Goal: Information Seeking & Learning: Check status

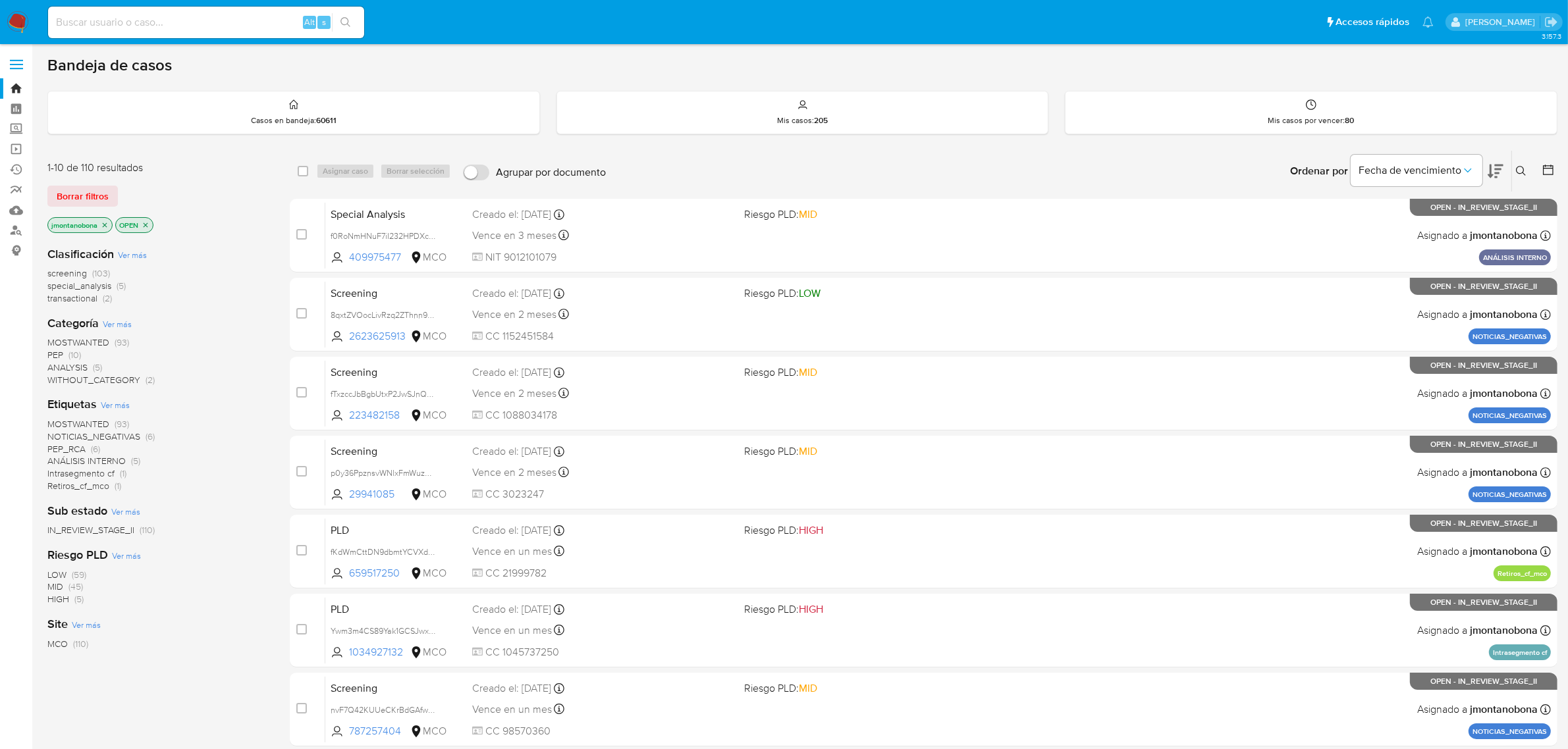
click at [264, 20] on input at bounding box center [206, 22] width 316 height 17
paste input "1HolaMYY1NC4ZfbPXiGxhbyf"
type input "1HolaMYY1NC4ZfbPXiGxhbyf"
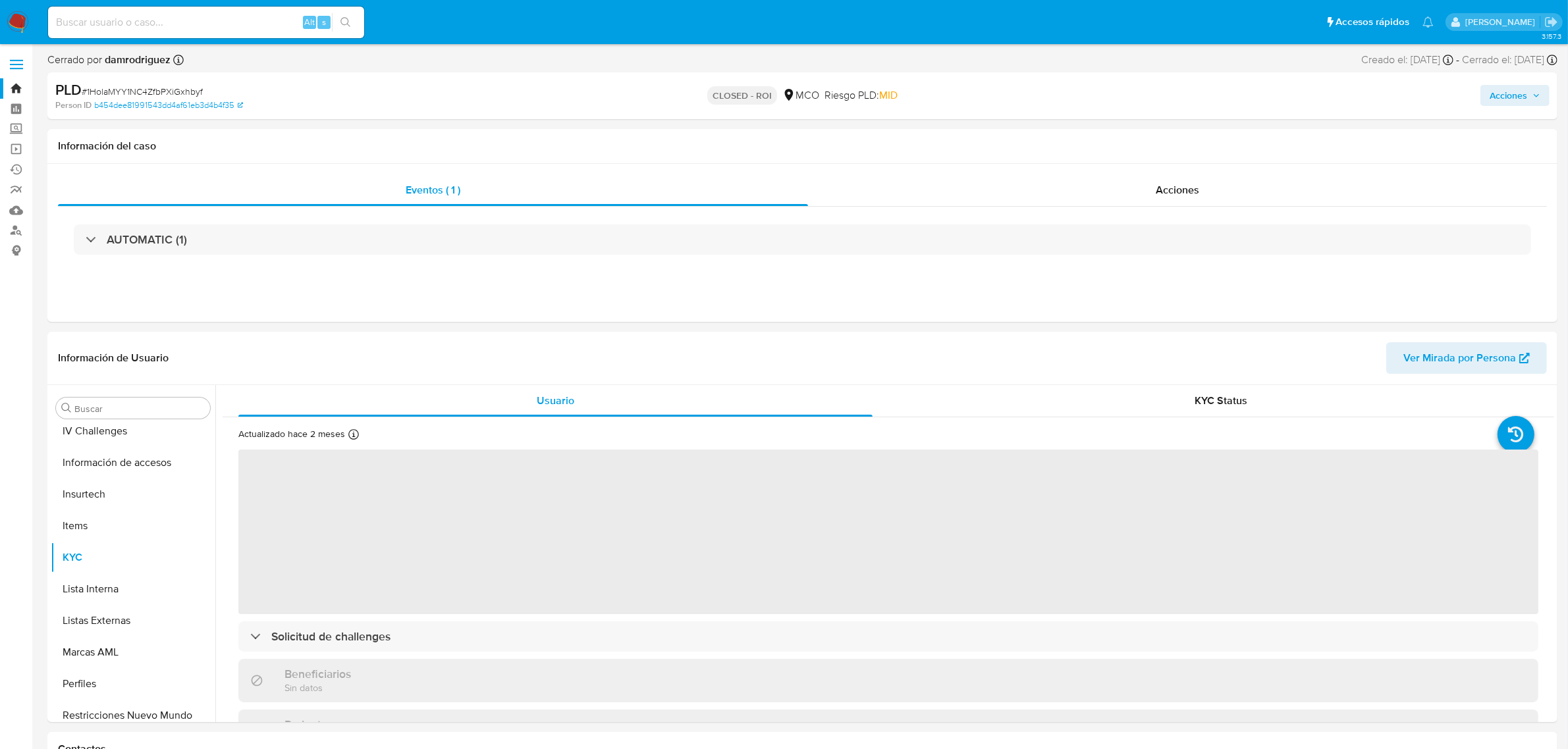
scroll to position [555, 0]
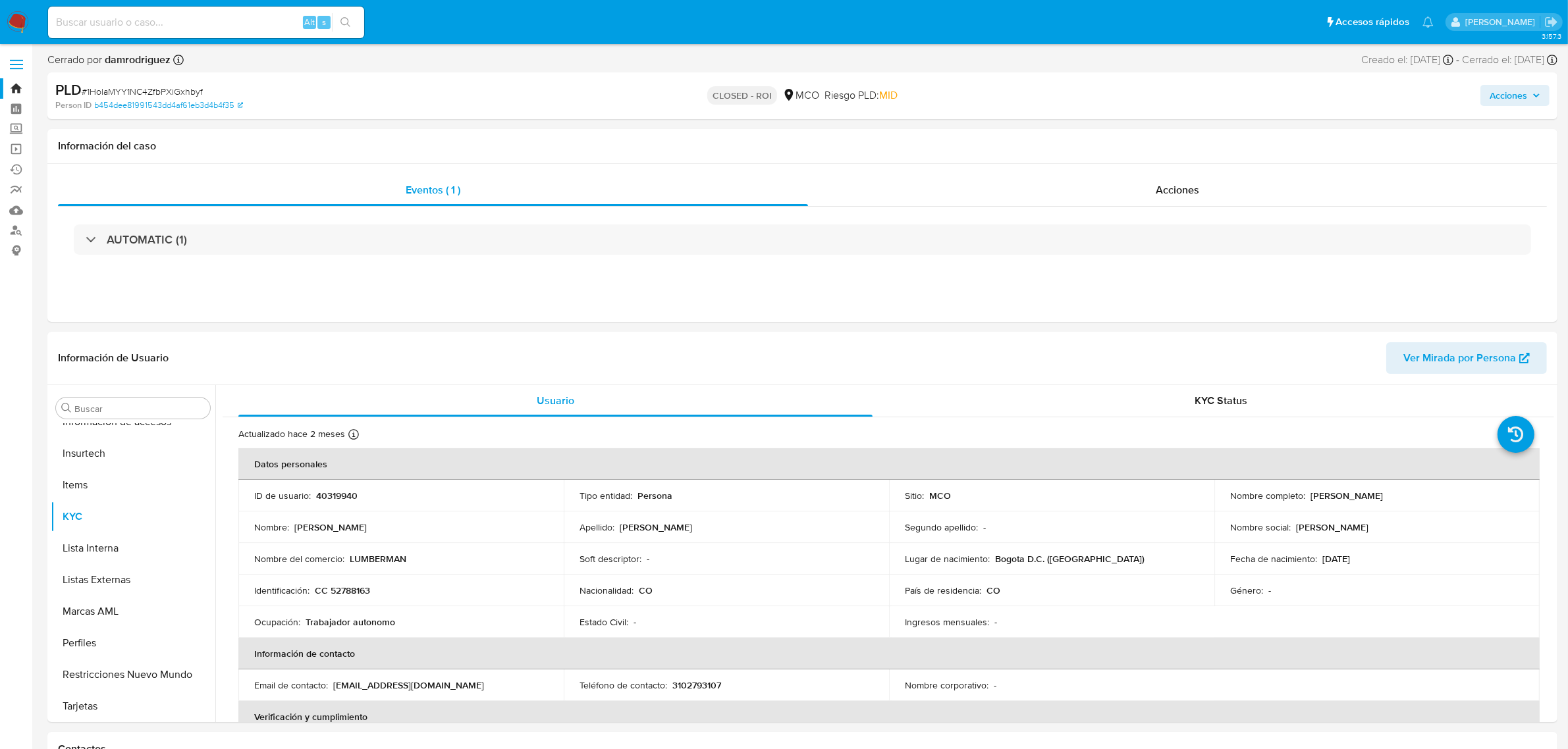
select select "10"
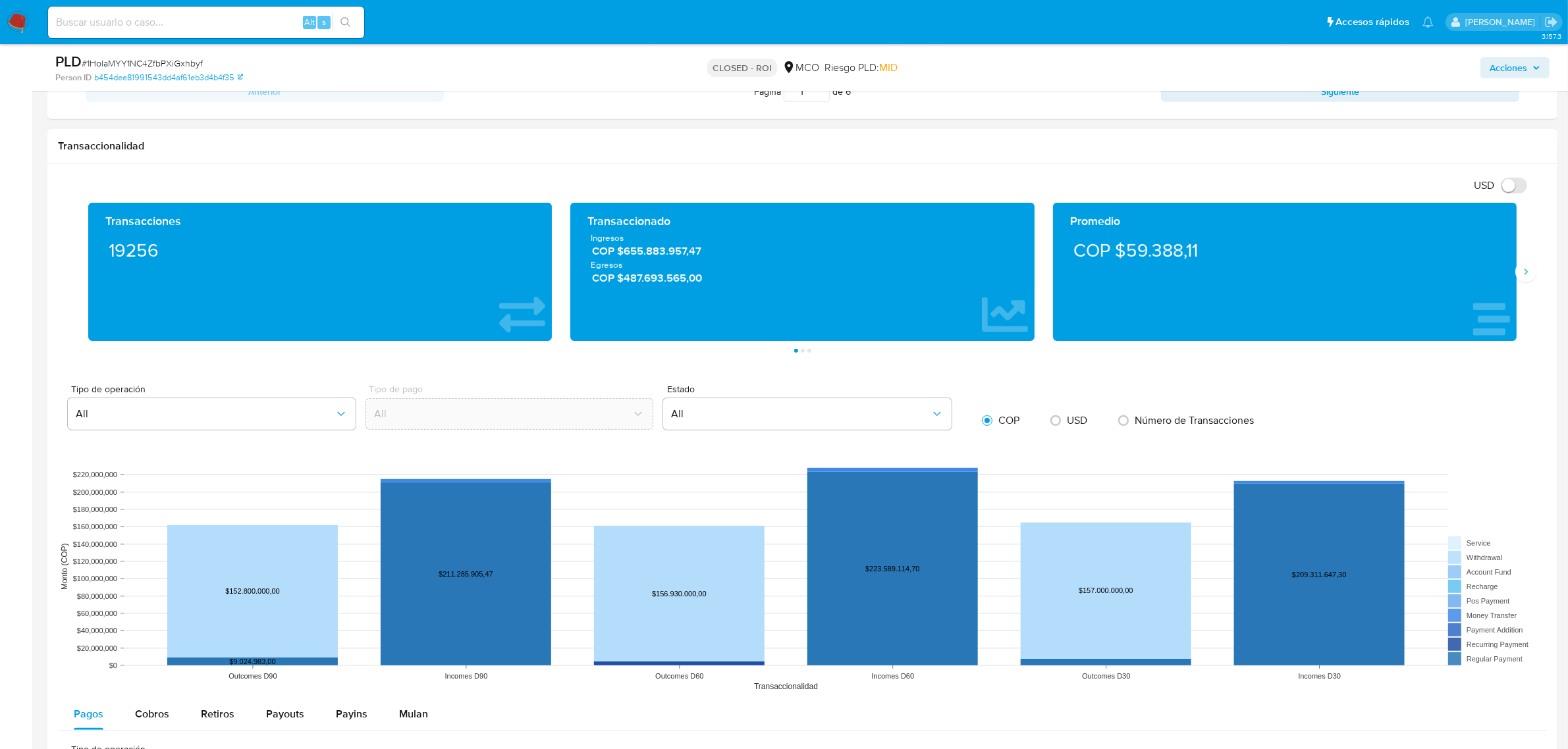
scroll to position [823, 0]
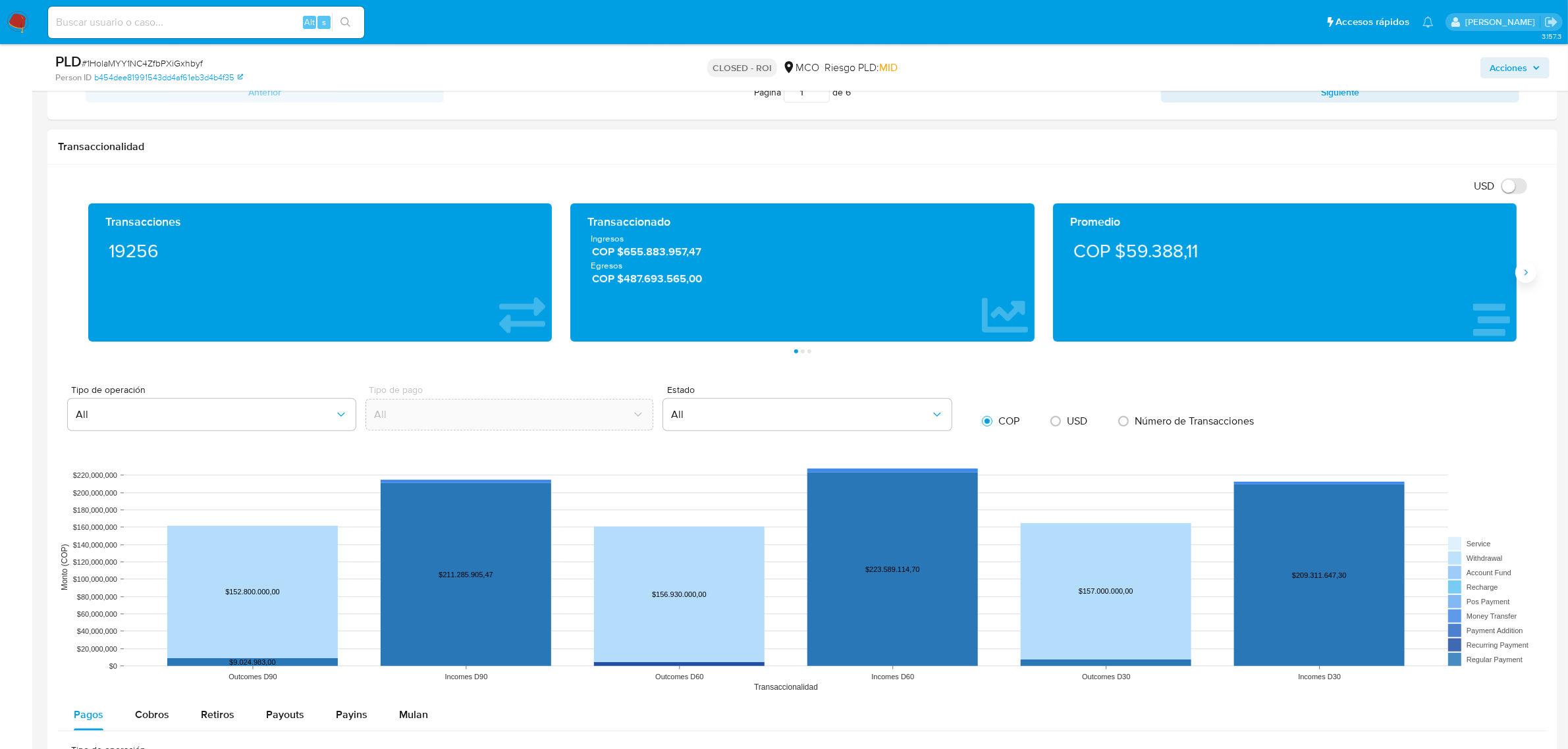
click at [1529, 277] on icon "Siguiente" at bounding box center [1526, 272] width 11 height 11
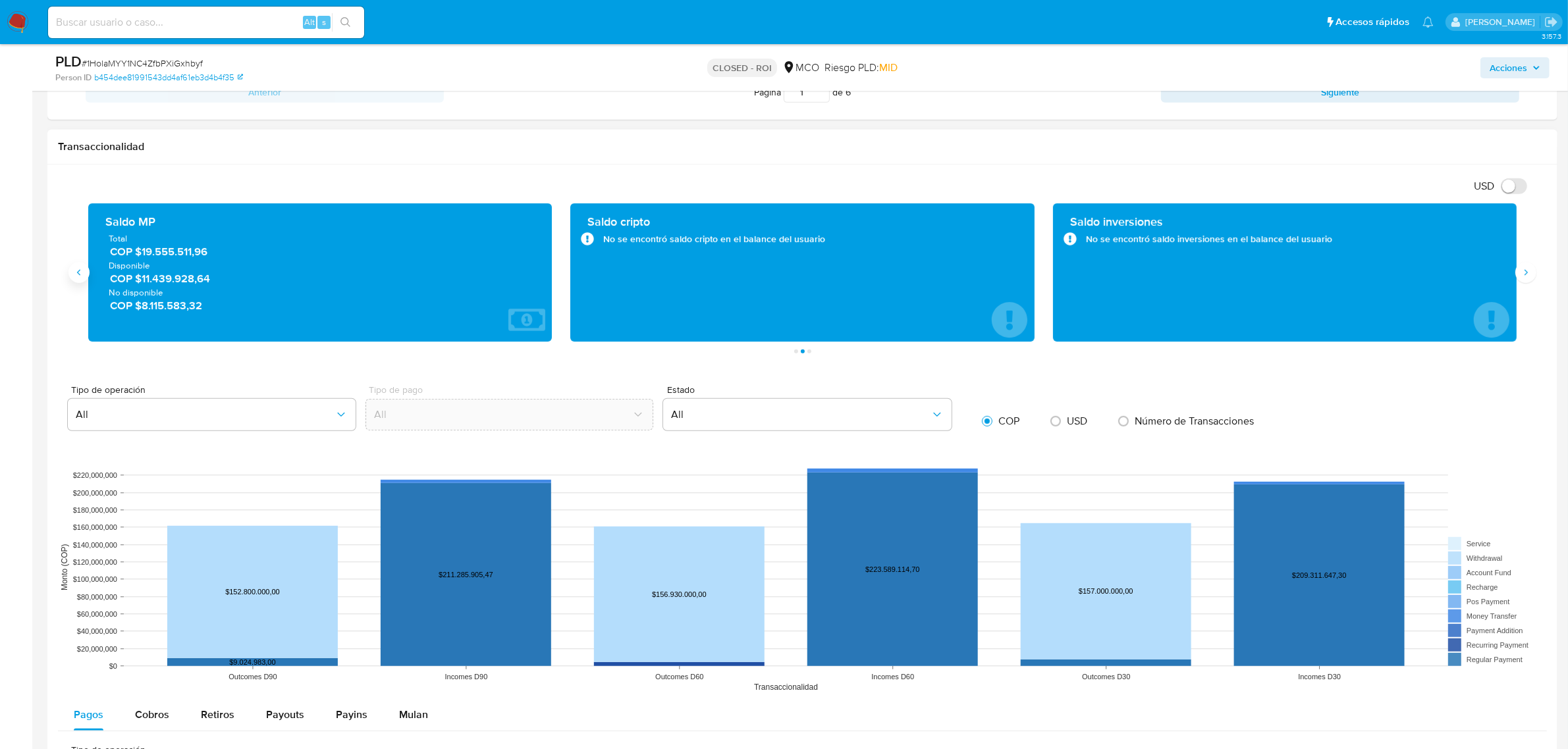
click at [78, 280] on button "Anterior" at bounding box center [79, 272] width 21 height 21
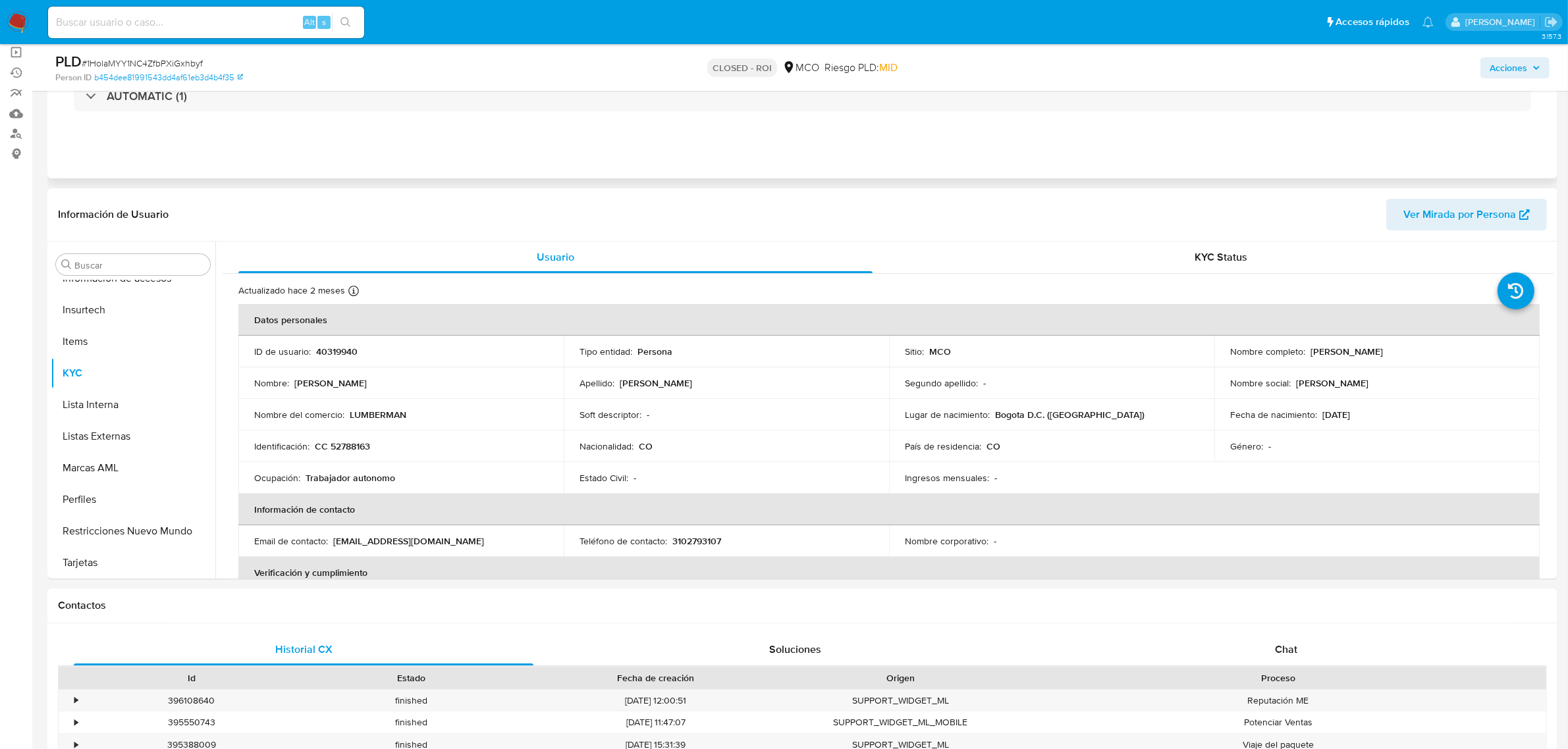
scroll to position [0, 0]
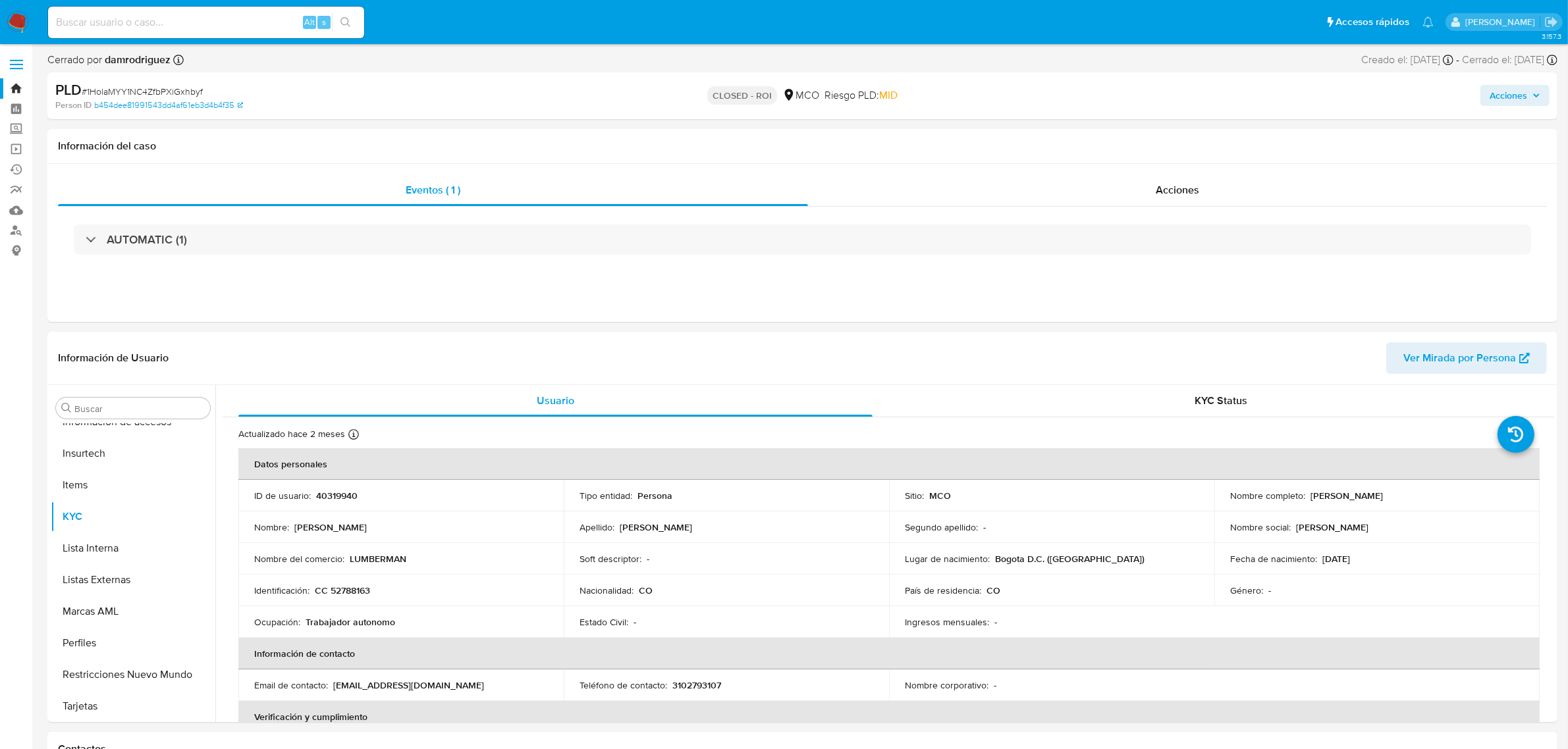
drag, startPoint x: 1495, startPoint y: 62, endPoint x: 1546, endPoint y: 62, distance: 51.0
click at [1546, 62] on div "Cerrado el: 03/09/2025 Cerrado el: 03/09/2025 07:43:16" at bounding box center [1509, 60] width 96 height 14
click at [222, 17] on input at bounding box center [206, 22] width 316 height 17
paste input "N07lkB9nUs18oQVrL8TYnKCN"
type input "N07lkB9nUs18oQVrL8TYnKCN"
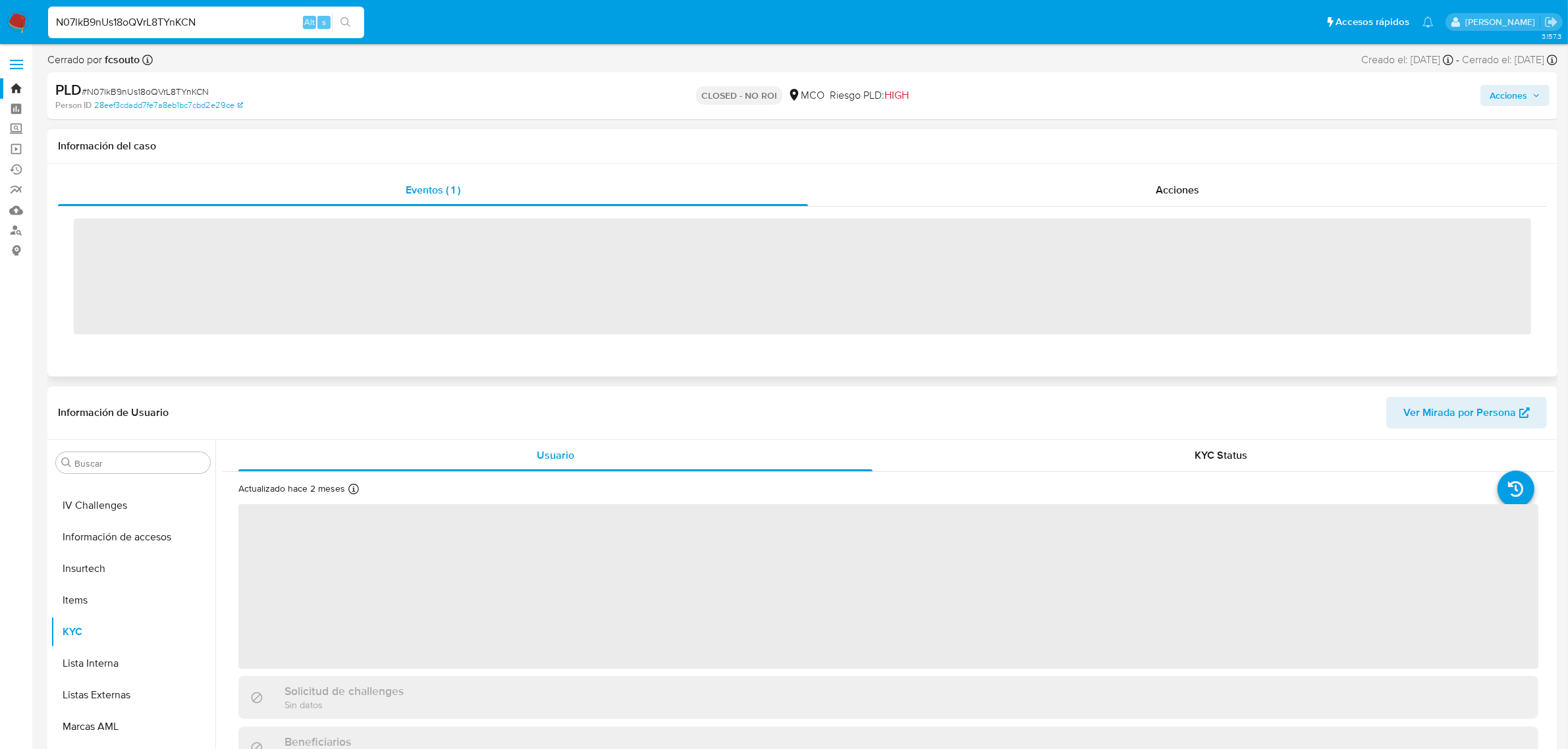
scroll to position [555, 0]
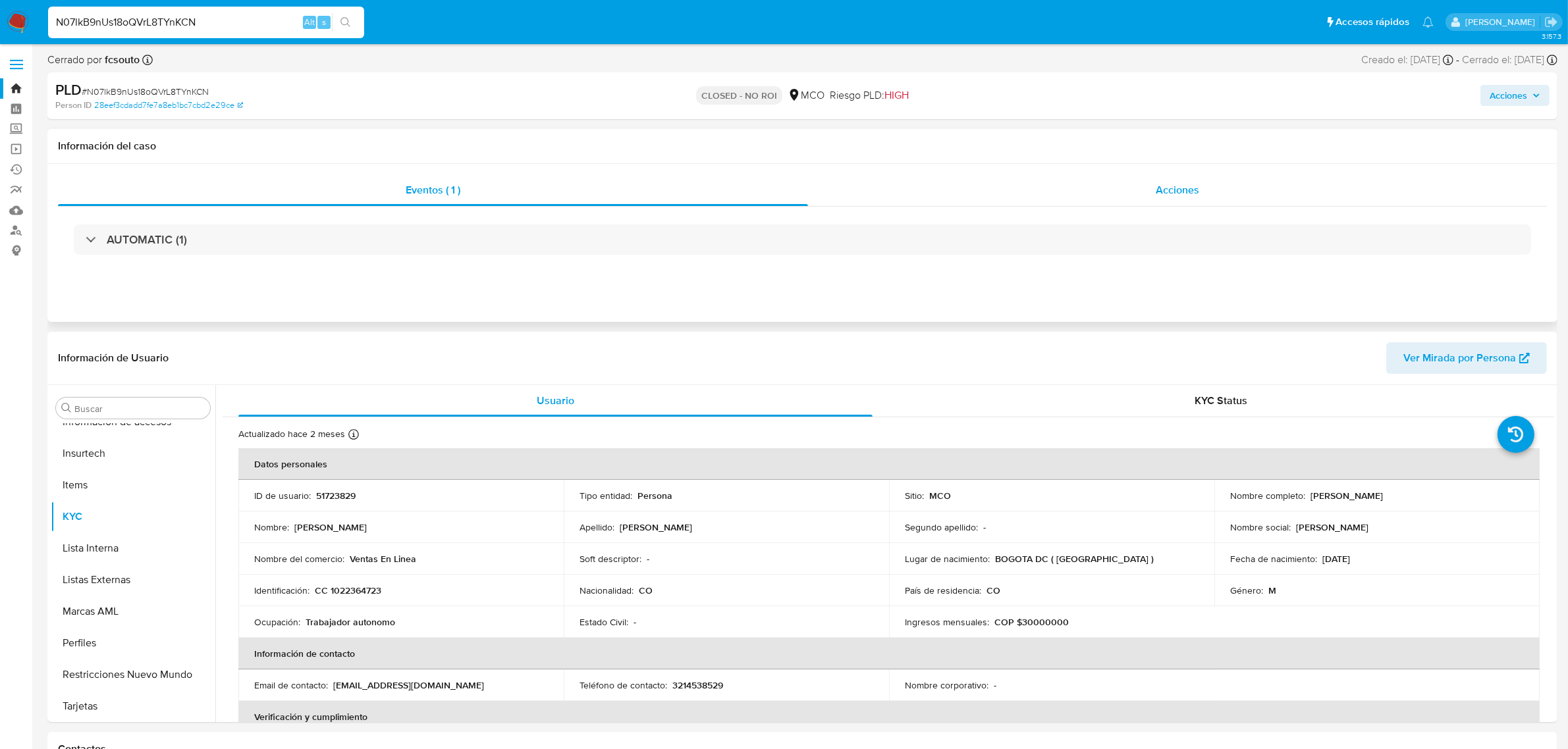
select select "10"
drag, startPoint x: 1490, startPoint y: 59, endPoint x: 1543, endPoint y: 59, distance: 53.0
click at [1543, 59] on div "Cerrado el: 19/08/2025 Cerrado el: 19/08/2025 15:24:04" at bounding box center [1509, 60] width 96 height 14
copy div "19/08/2025"
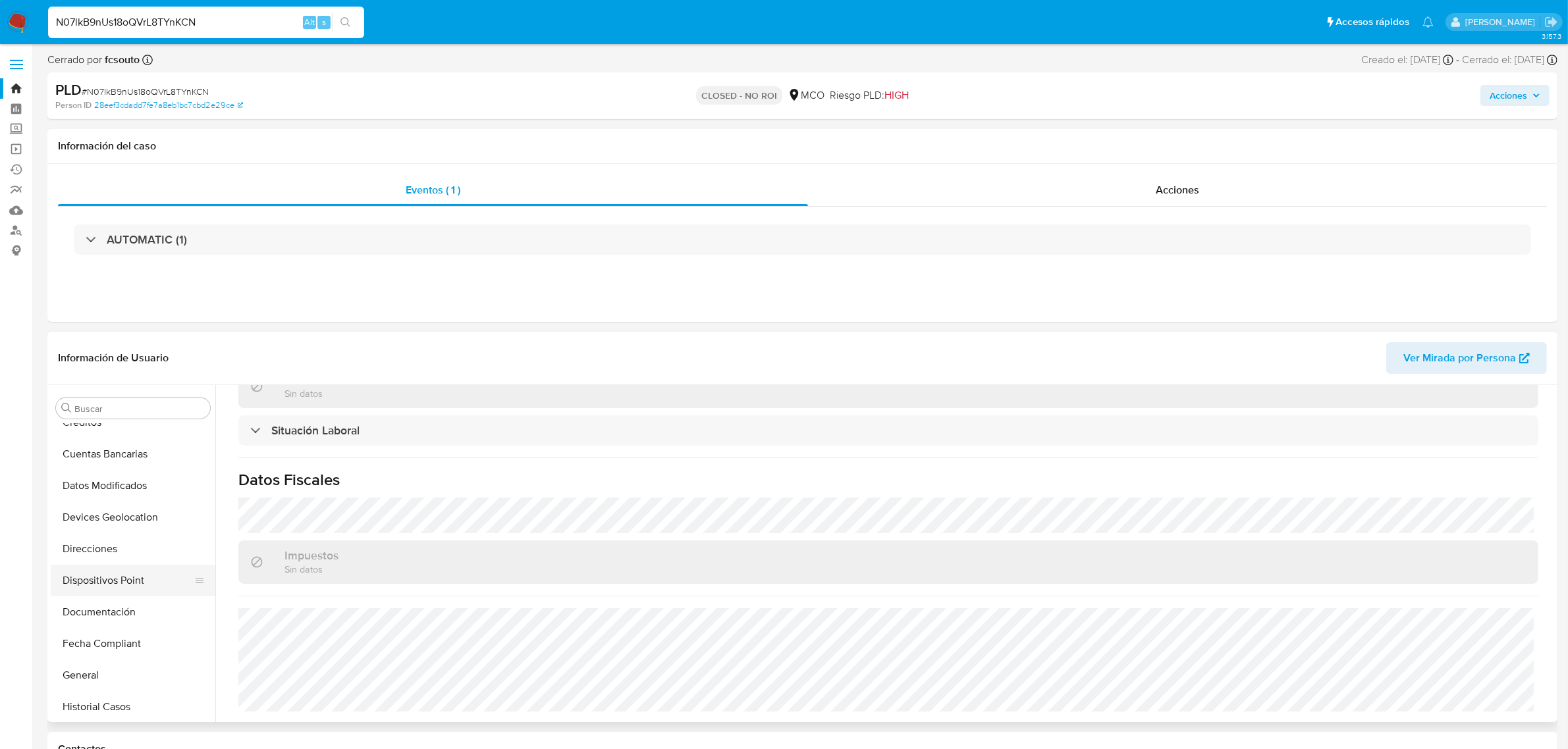
scroll to position [308, 0]
click at [112, 541] on button "Historial Casos" at bounding box center [127, 542] width 154 height 32
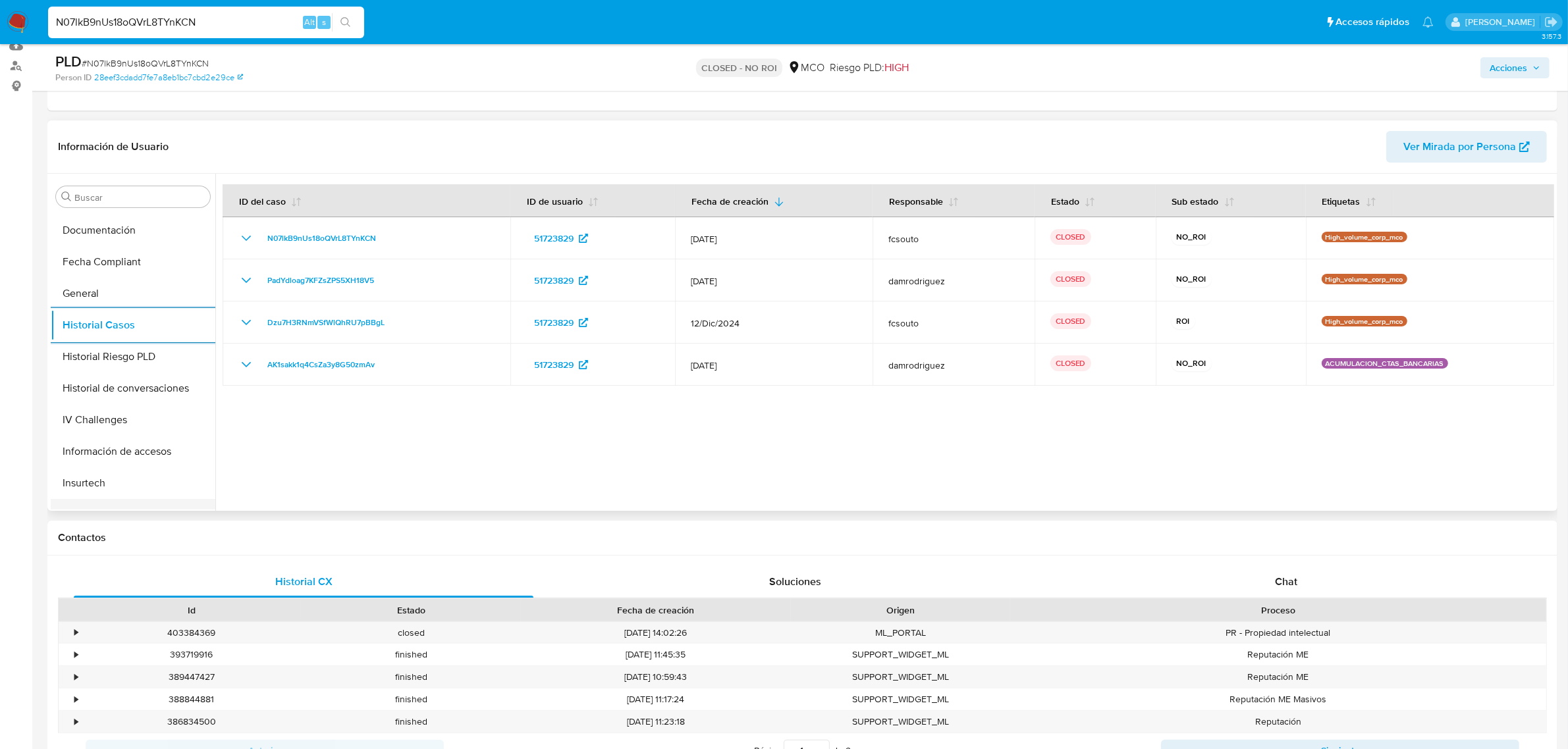
scroll to position [310, 0]
click at [96, 296] on button "General" at bounding box center [127, 298] width 154 height 32
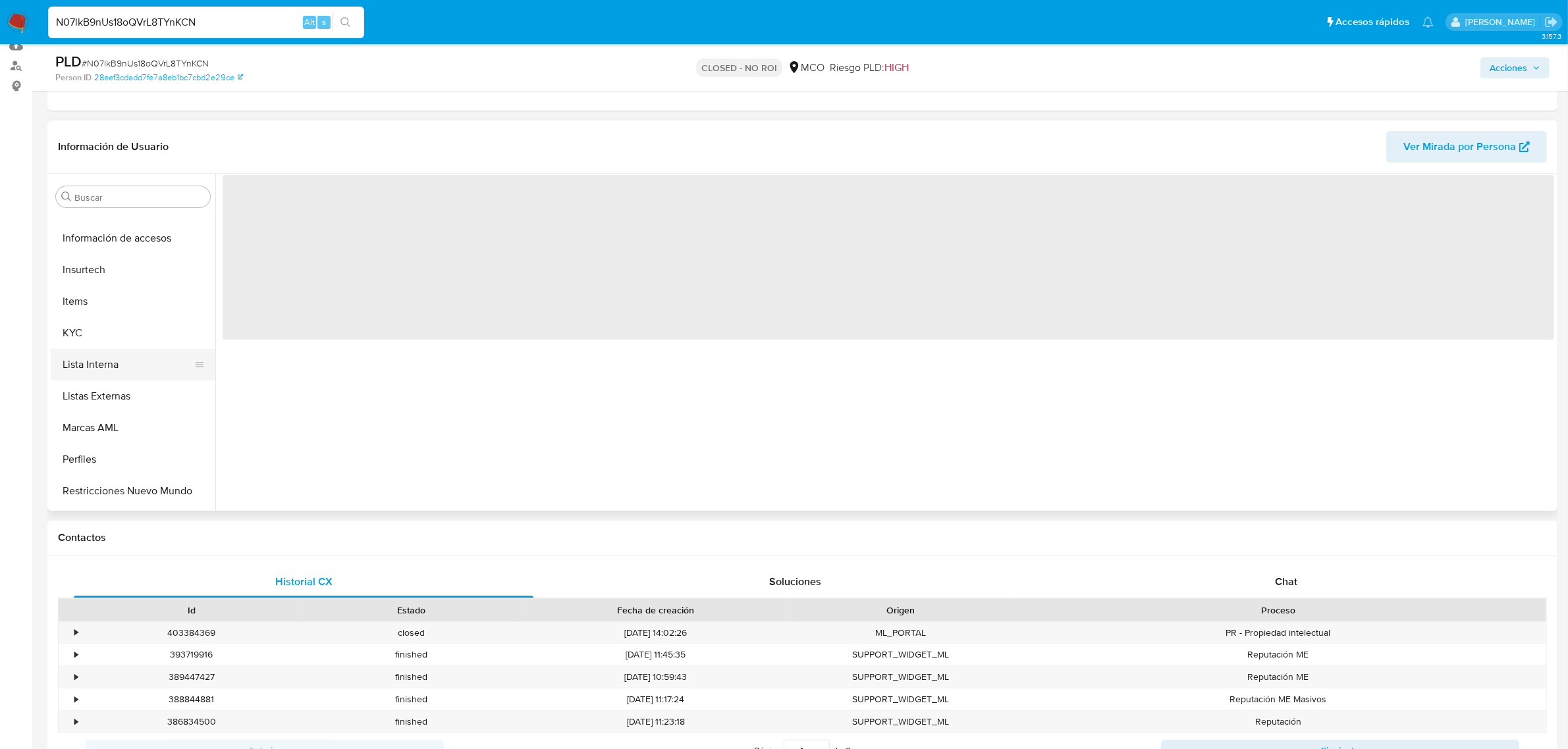
scroll to position [555, 0]
click at [76, 301] on button "KYC" at bounding box center [127, 305] width 154 height 32
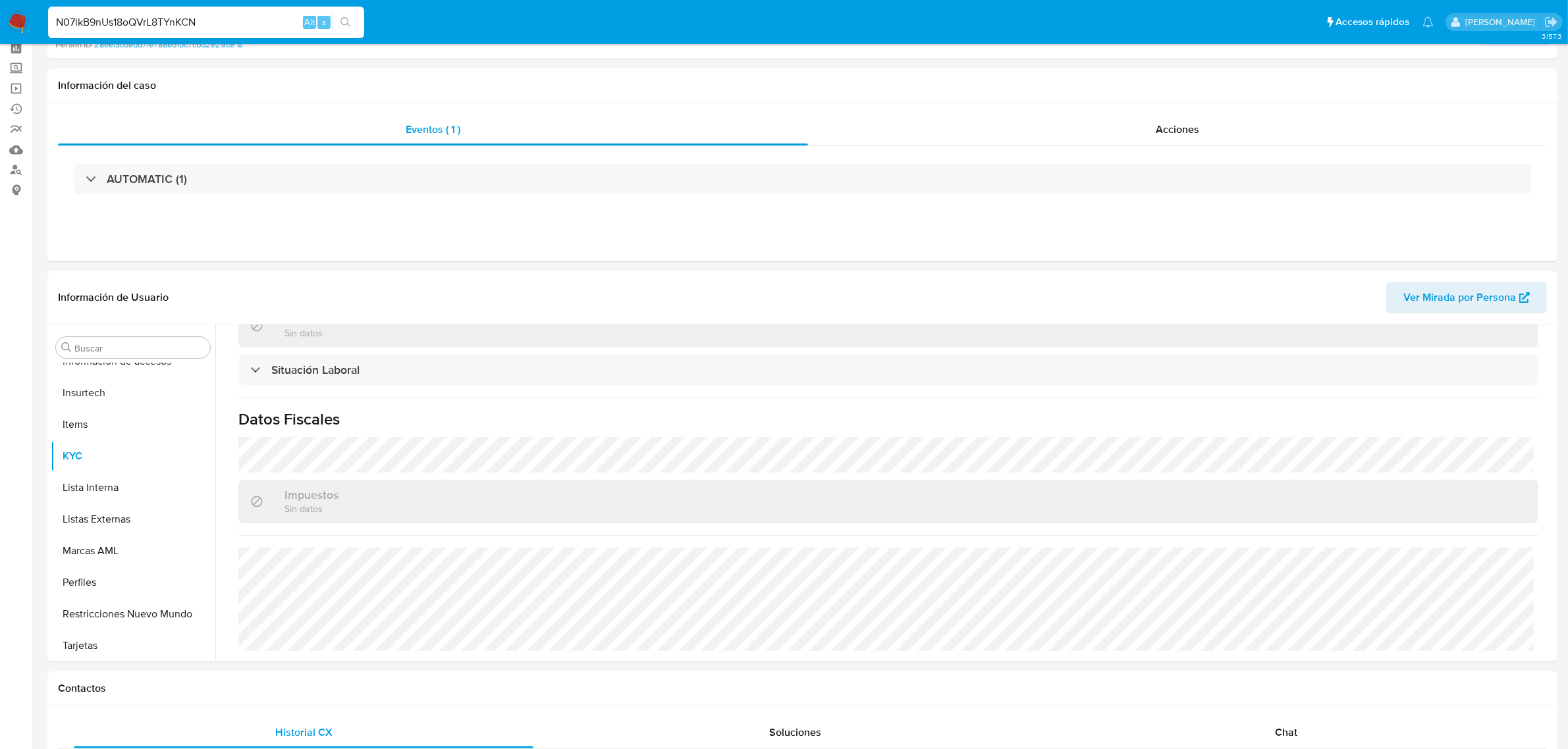
scroll to position [0, 0]
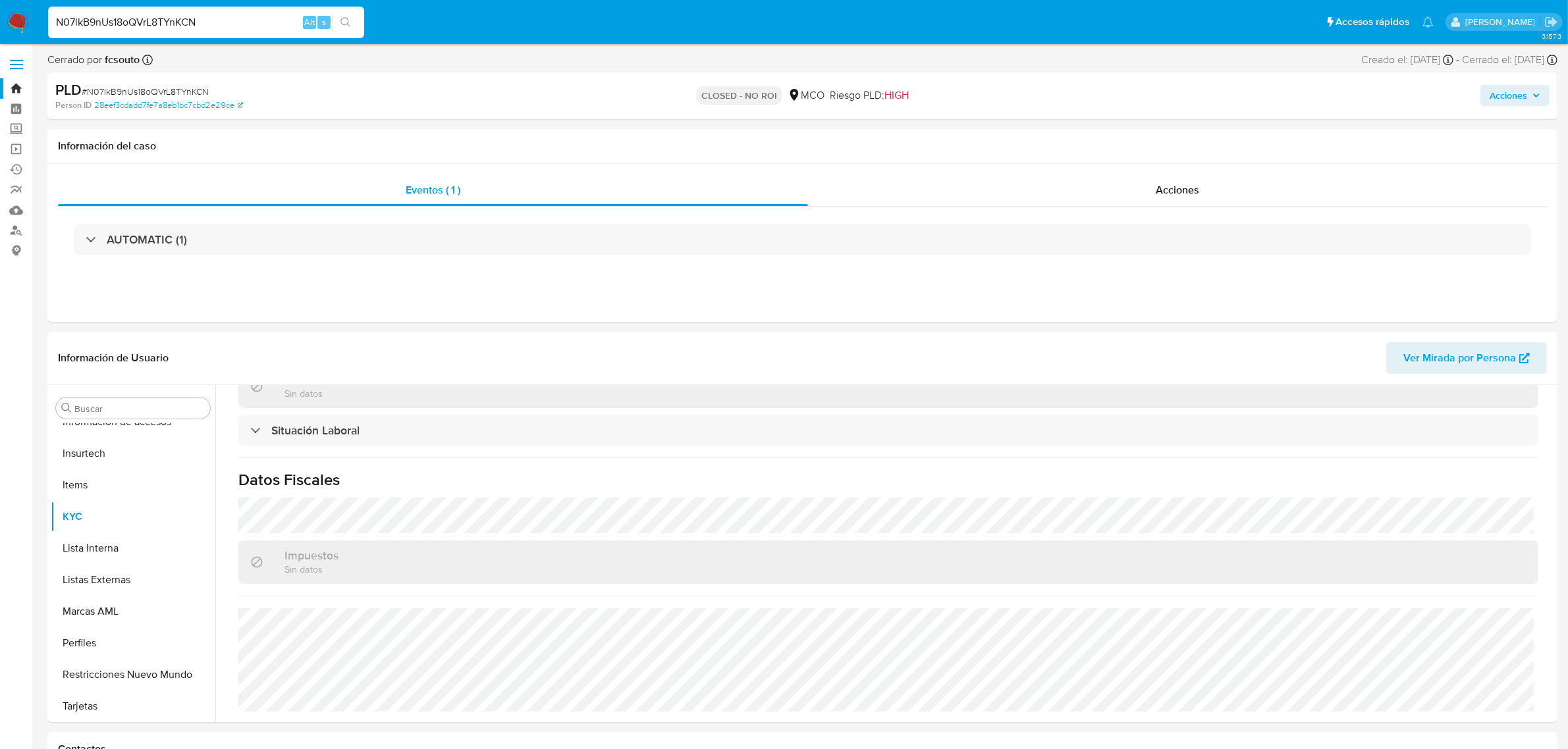
drag, startPoint x: 254, startPoint y: 14, endPoint x: 0, endPoint y: 10, distance: 254.0
click at [0, 10] on nav "Pausado Ver notificaciones N07lkB9nUs18oQVrL8TYnKCN Alt s Accesos rápidos Presi…" at bounding box center [784, 22] width 1568 height 44
paste input "BmS03fx7qF0bXMYheuatWqqz"
type input "BmS03fx7qF0bXMYheuatWqqz"
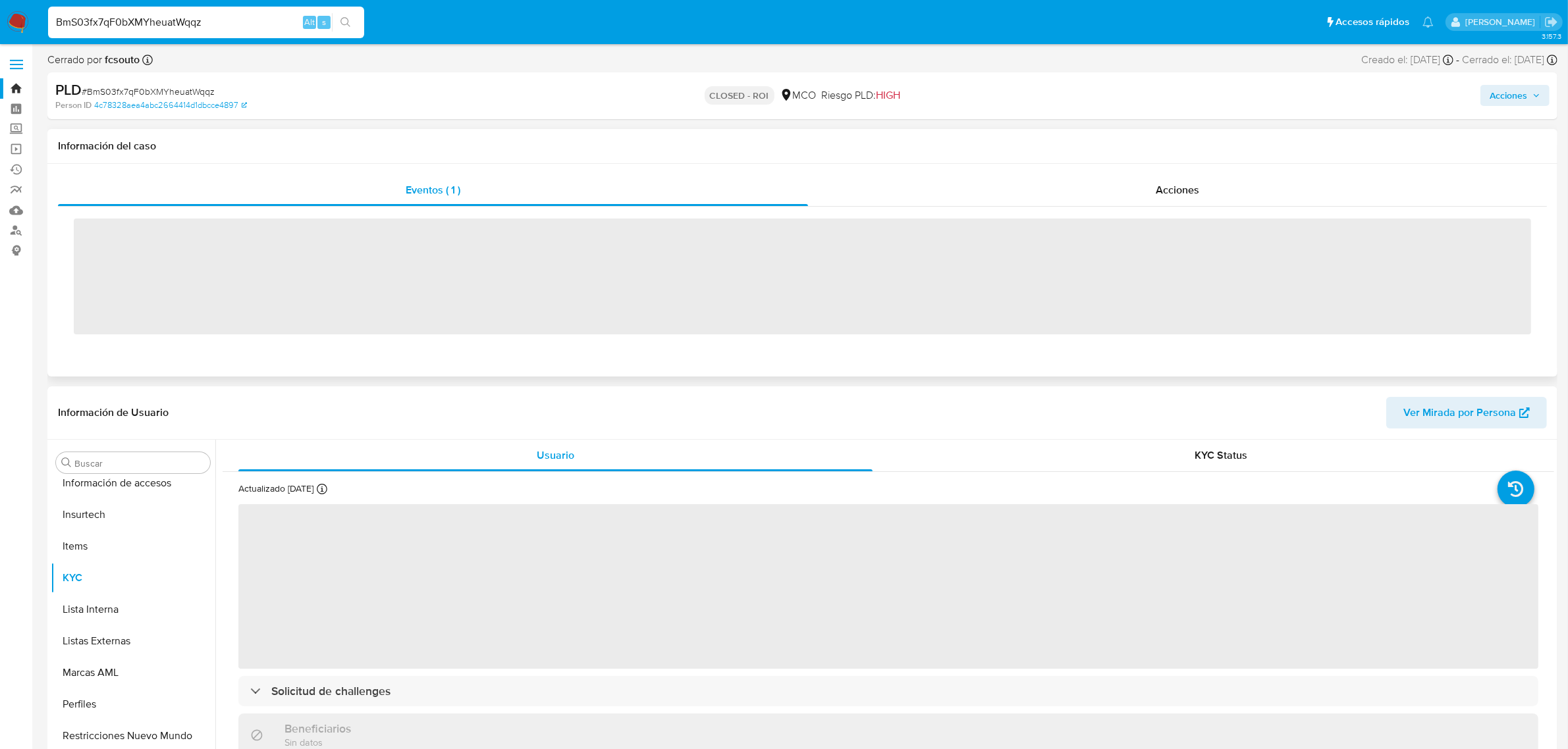
scroll to position [555, 0]
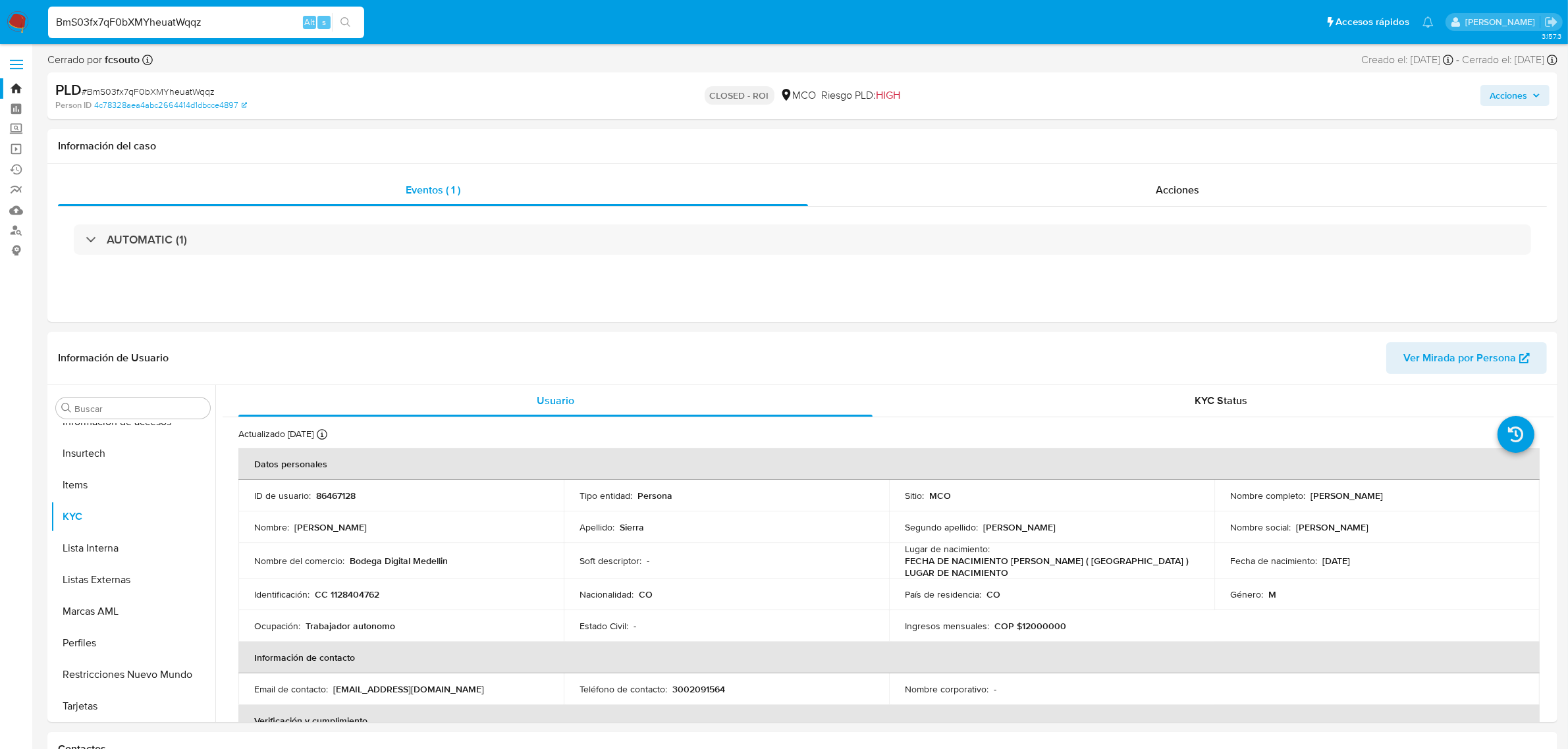
select select "10"
click at [212, 35] on div "BmS03fx7qF0bXMYheuatWqqz Alt s" at bounding box center [206, 22] width 316 height 32
click at [234, 21] on input "BmS03fx7qF0bXMYheuatWqqz" at bounding box center [206, 22] width 316 height 17
paste input "LyeArCC0M23qQQrDo8Y2bjKl"
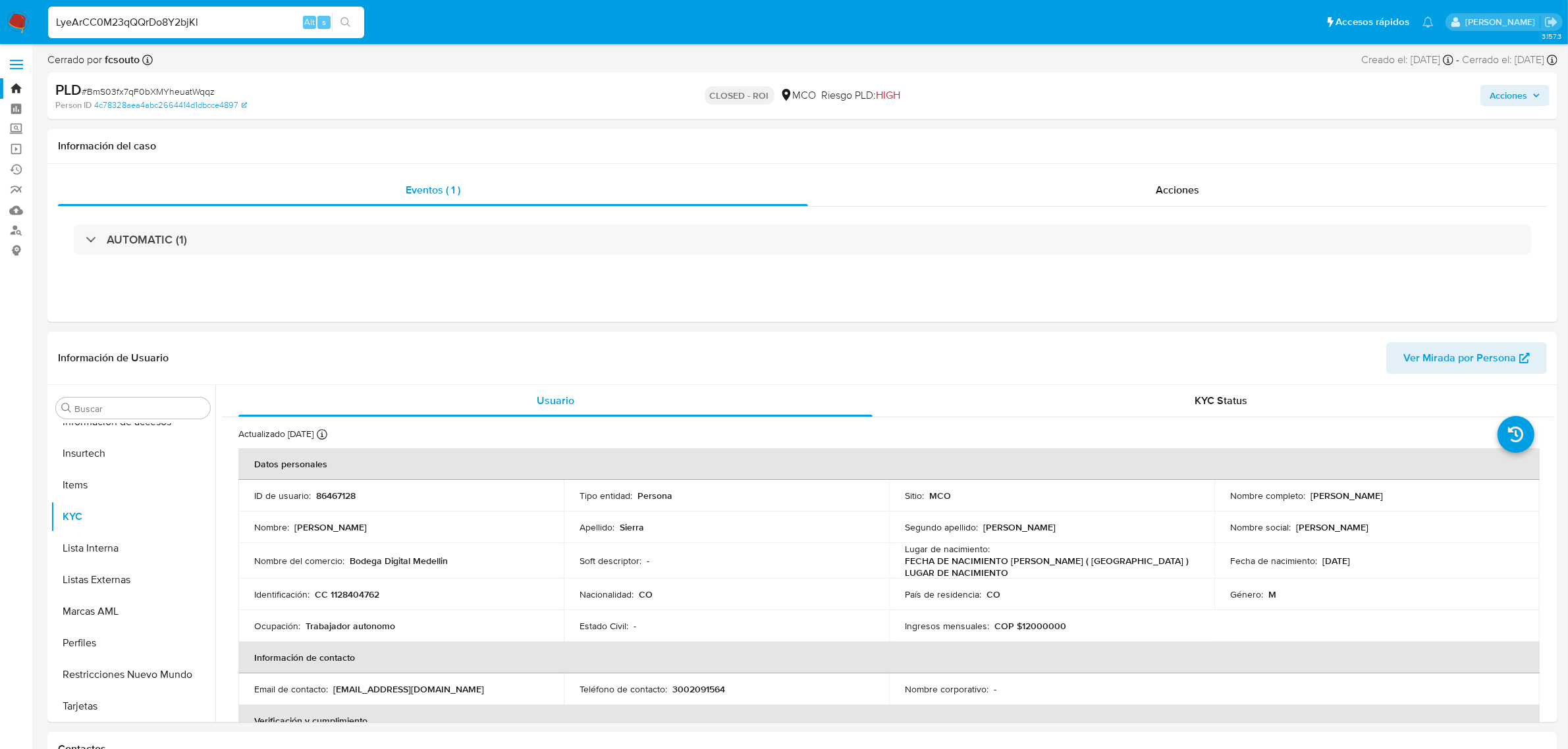
type input "LyeArCC0M23qQQrDo8Y2bjKl"
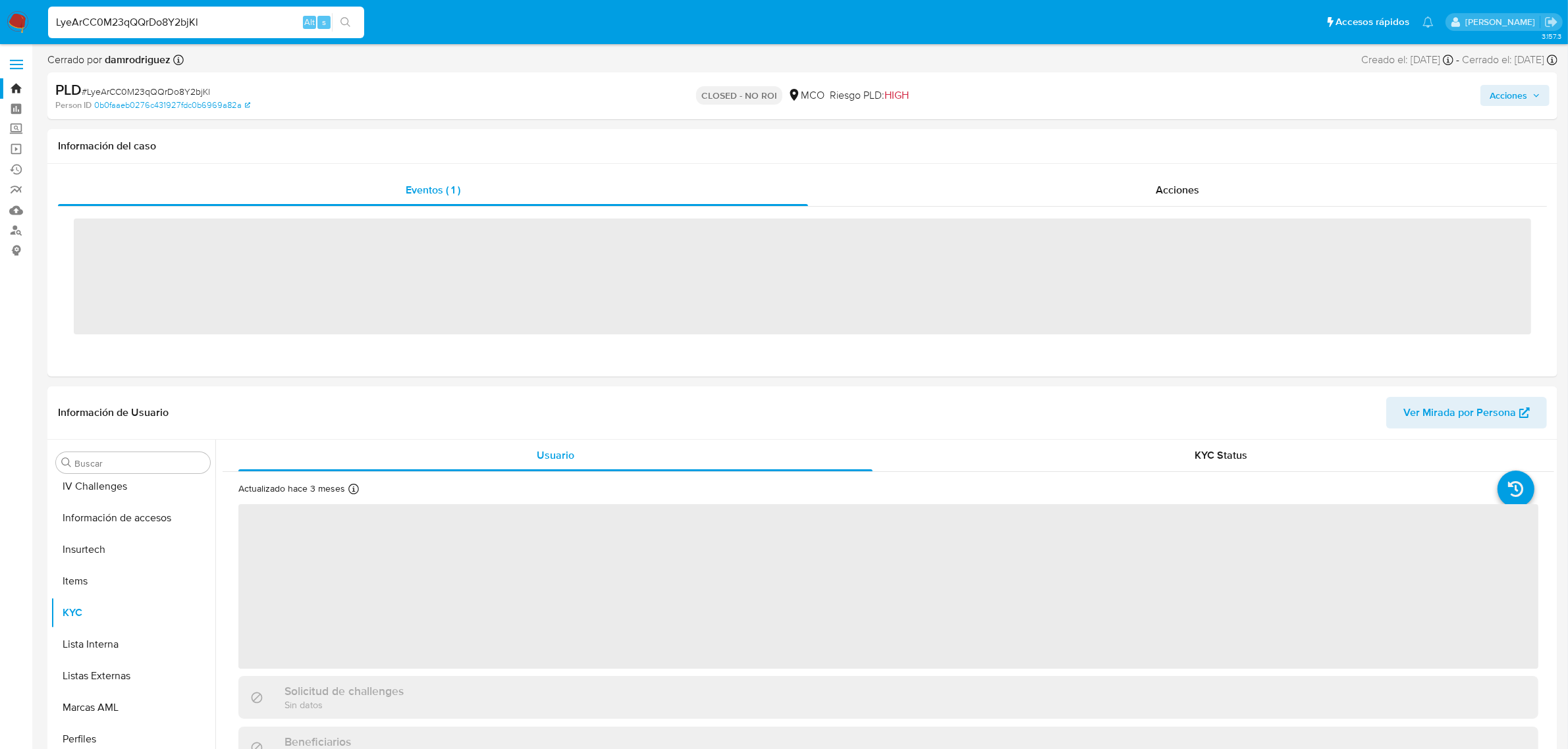
scroll to position [555, 0]
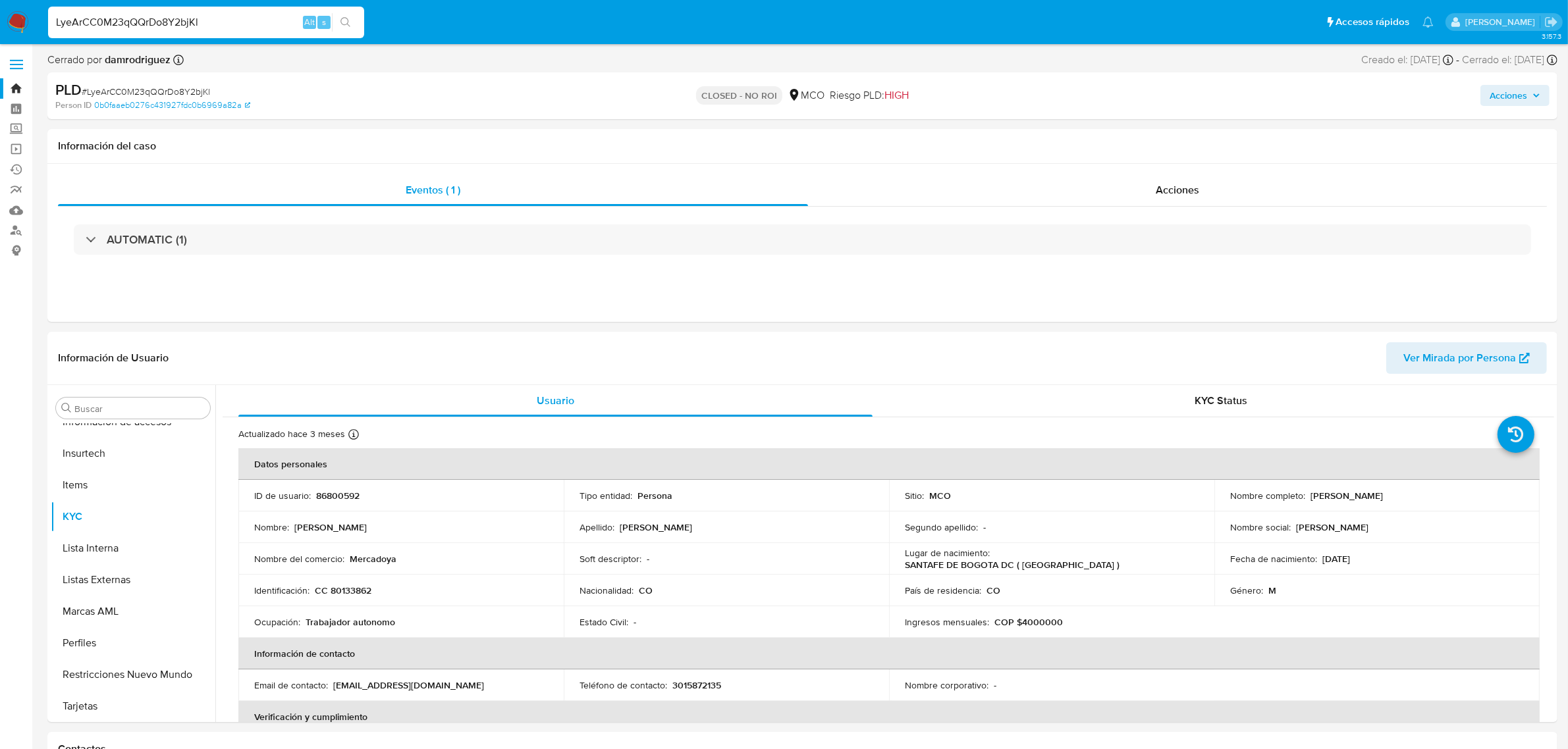
select select "10"
click at [201, 28] on input "LyeArCC0M23qQQrDo8Y2bjKl" at bounding box center [206, 22] width 316 height 17
drag, startPoint x: 234, startPoint y: 24, endPoint x: 8, endPoint y: 21, distance: 226.0
click at [8, 21] on nav "Pausado Ver notificaciones LyeArCC0M23qQQrDo8Y2bjKl Alt s Accesos rápidos Presi…" at bounding box center [784, 22] width 1568 height 44
paste input "CZsChKL08jpO3KIVjP4yiDQT"
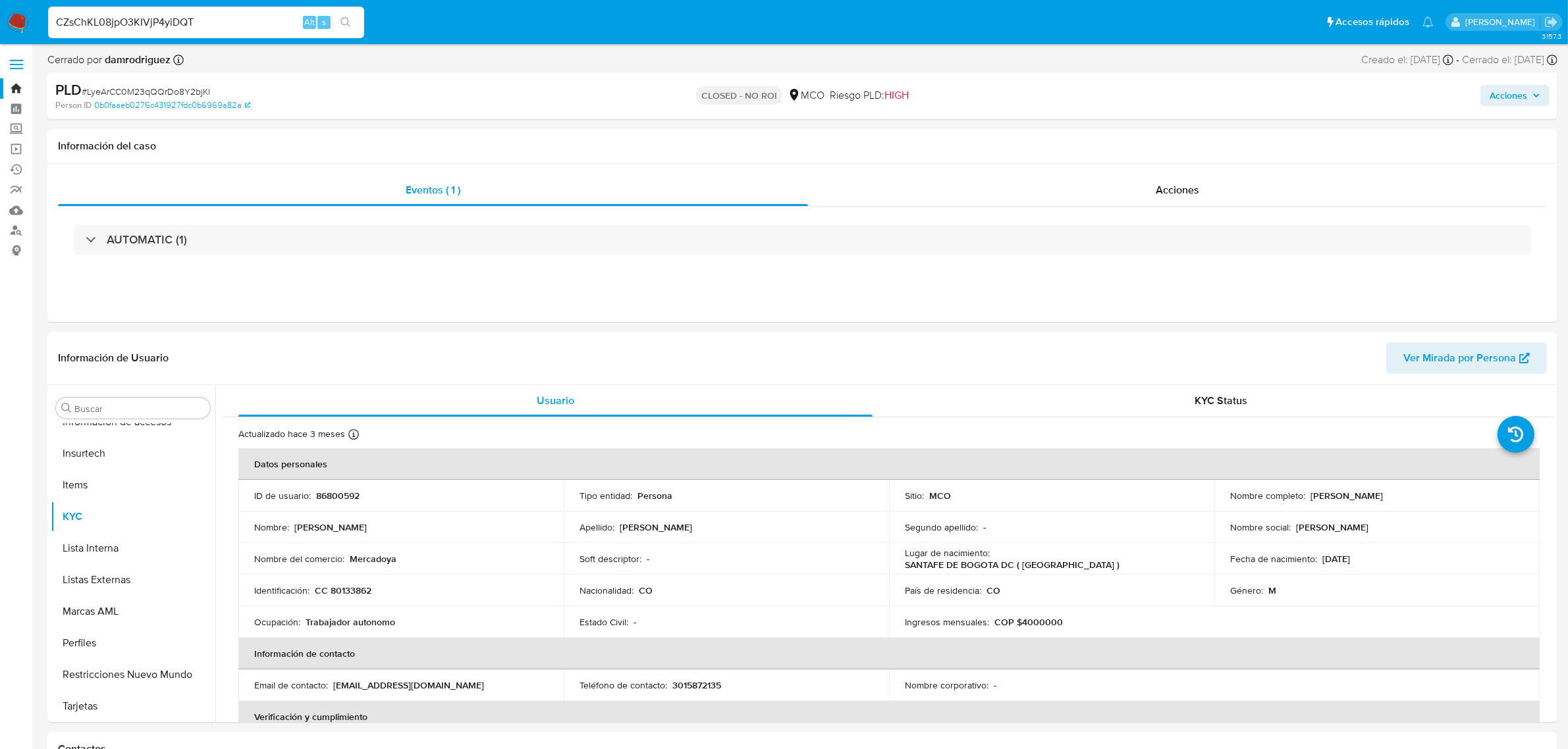
type input "CZsChKL08jpO3KIVjP4yiDQT"
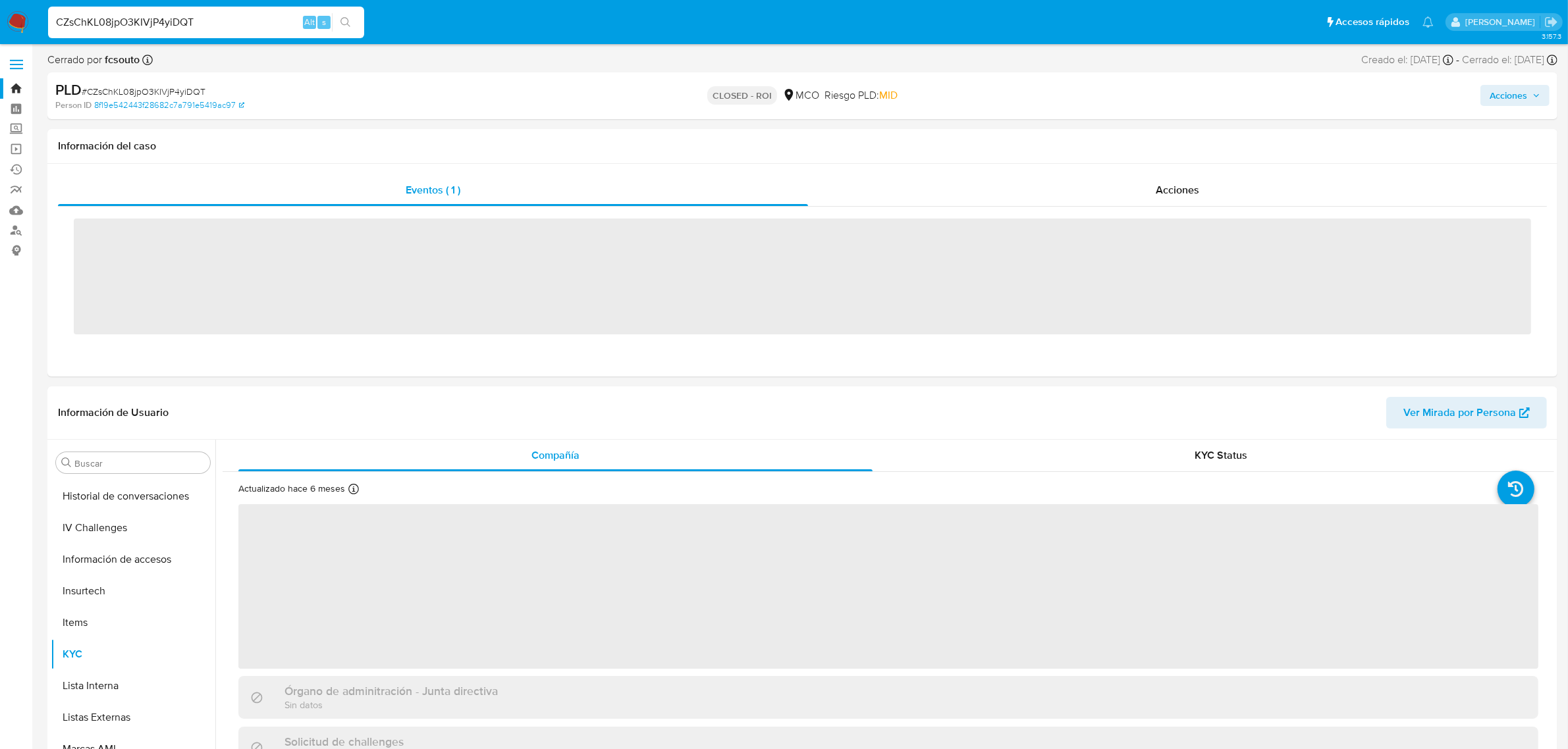
scroll to position [555, 0]
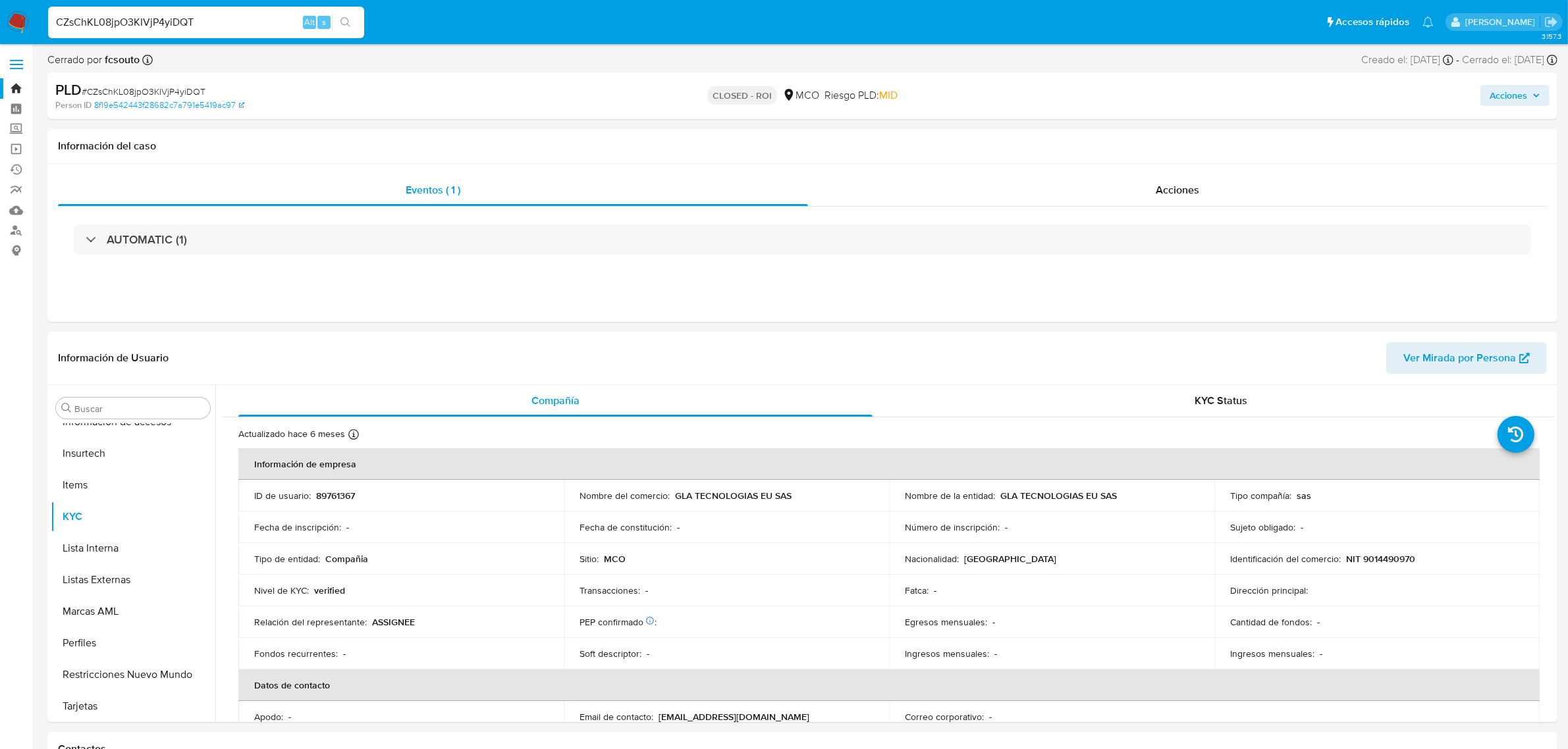
select select "10"
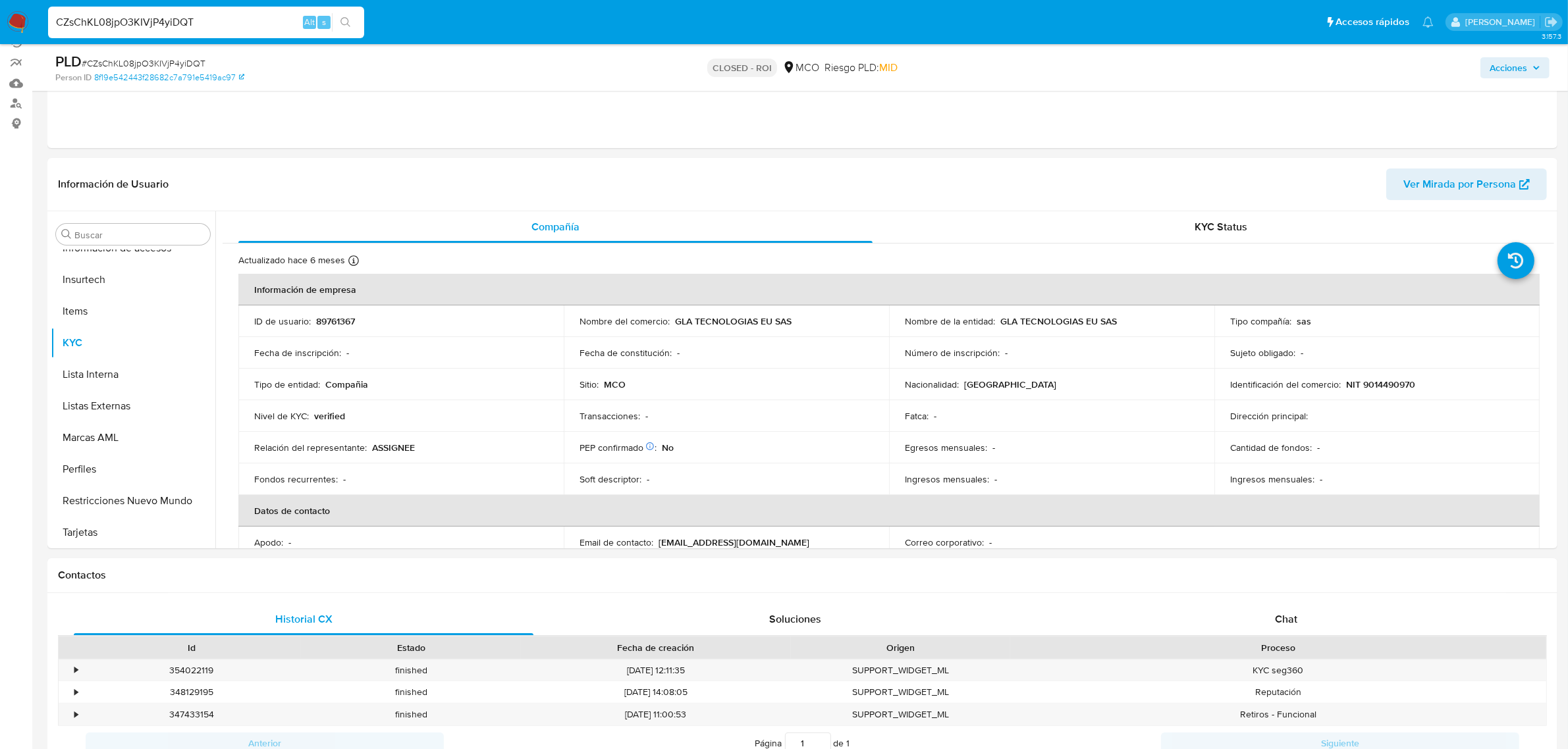
scroll to position [0, 0]
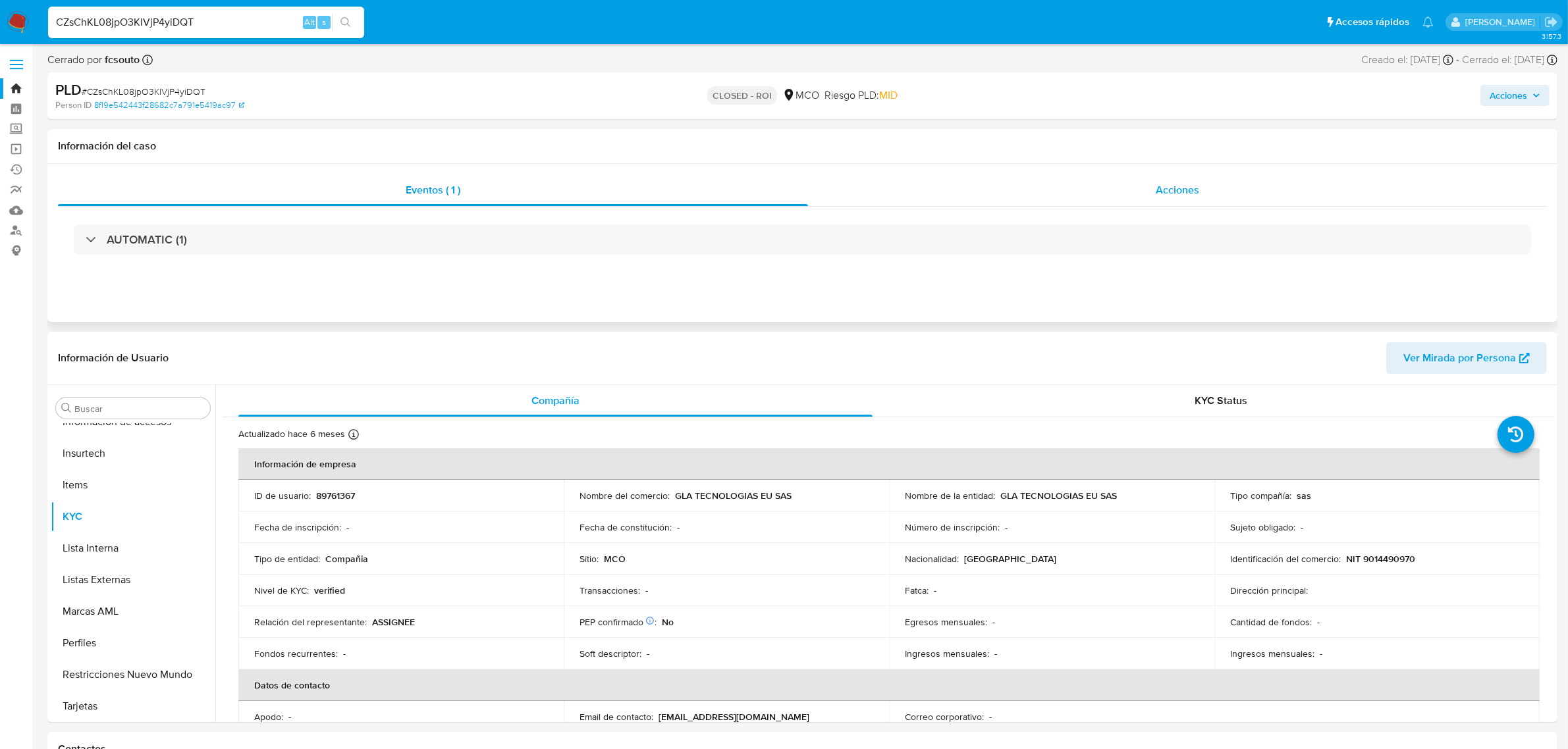
click at [1135, 195] on div "Acciones" at bounding box center [1178, 190] width 739 height 32
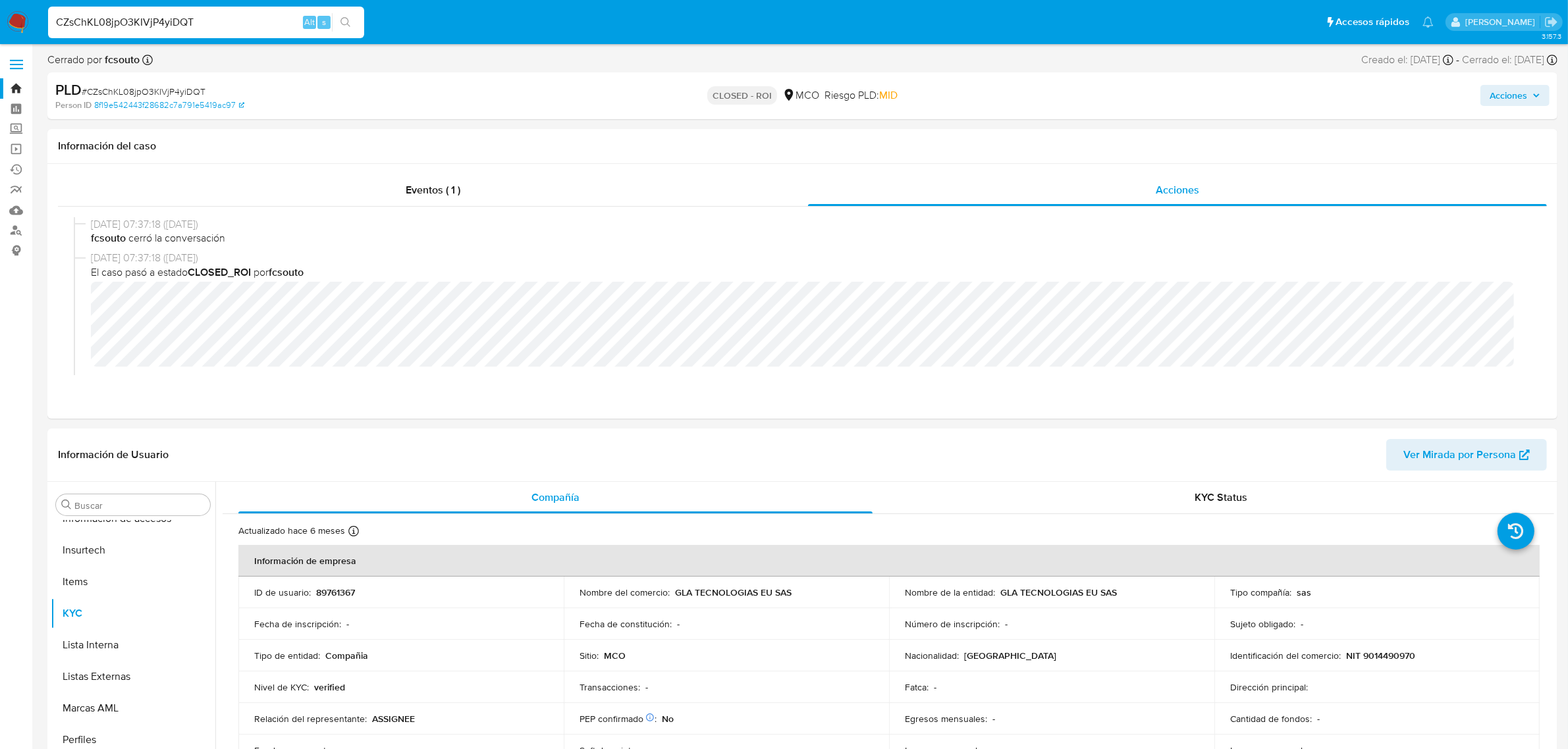
click at [205, 25] on input "CZsChKL08jpO3KIVjP4yiDQT" at bounding box center [206, 22] width 316 height 17
drag, startPoint x: 221, startPoint y: 22, endPoint x: 0, endPoint y: 16, distance: 221.1
click at [0, 16] on nav "Pausado Ver notificaciones CZsChKL08jpO3KIVjP4yiDQT Alt s Accesos rápidos Presi…" at bounding box center [784, 22] width 1568 height 44
paste input "98WC5t8xMO0twlvS87kdL4rS"
type input "98WC5t8xMO0twlvS87kdL4rS"
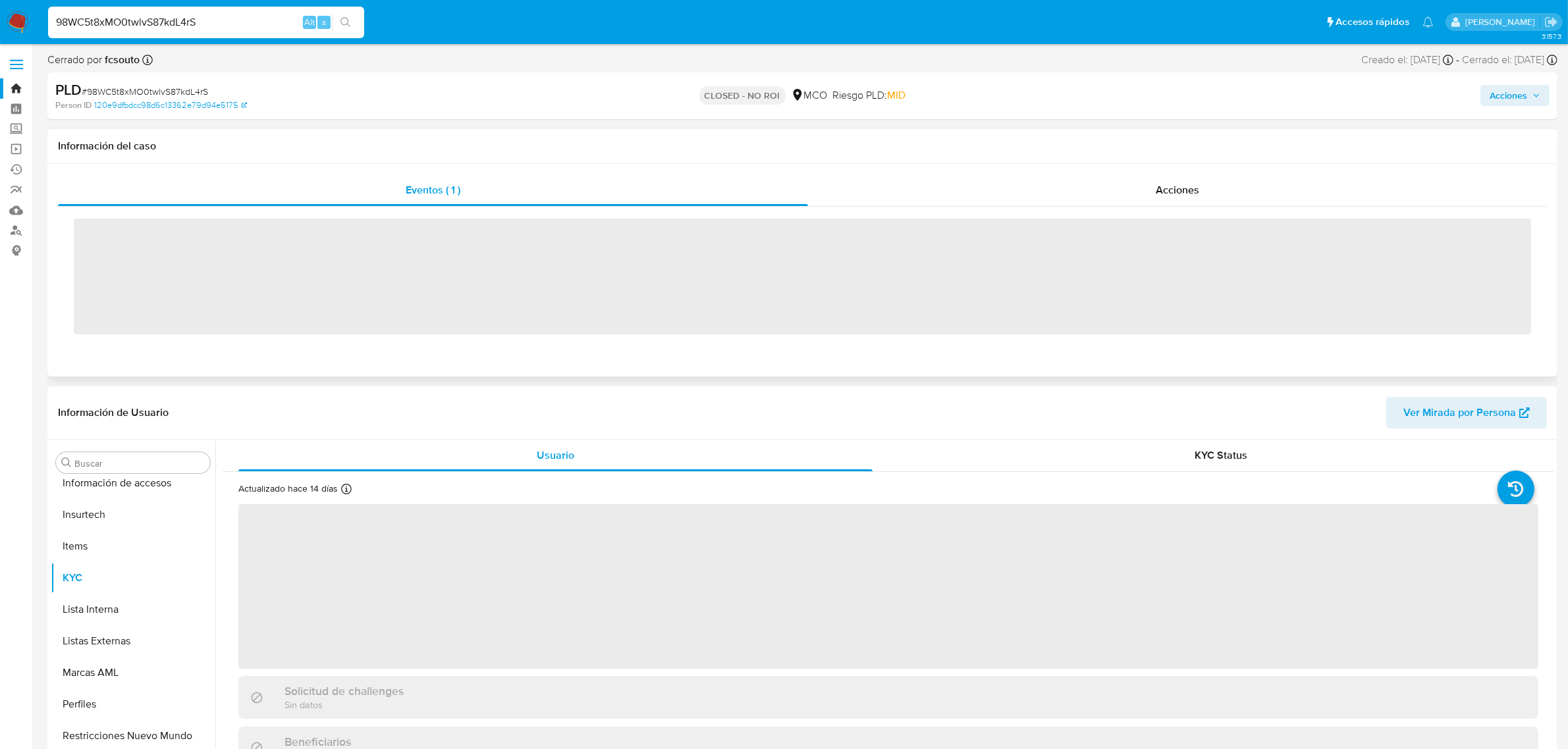
scroll to position [555, 0]
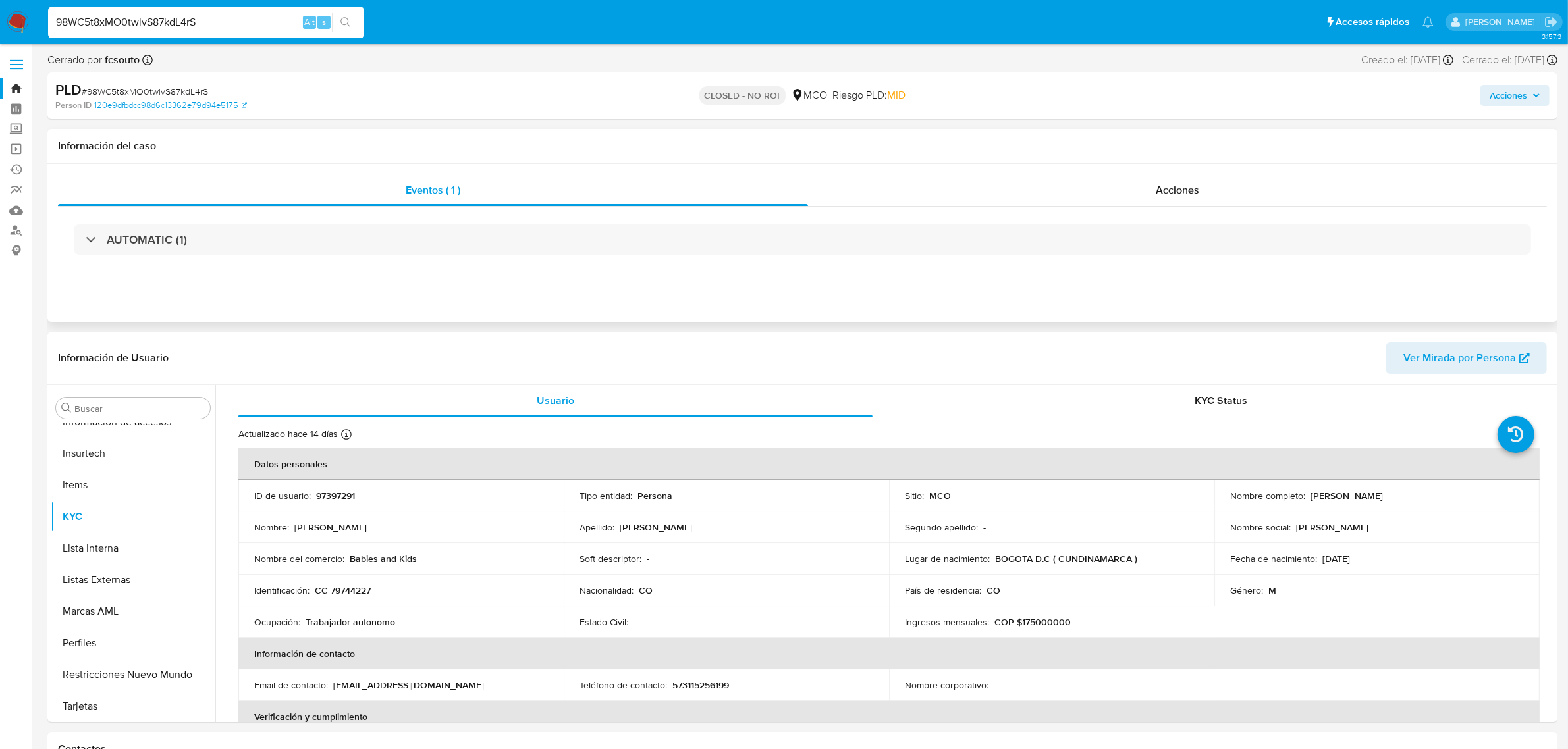
select select "10"
drag, startPoint x: 145, startPoint y: 27, endPoint x: 46, endPoint y: 24, distance: 99.0
click at [46, 24] on li "98WC5t8xMO0twlvS87kdL4rS Alt s" at bounding box center [206, 22] width 323 height 33
click at [224, 26] on input "98WC5t8xMO0twlvS87kdL4rS" at bounding box center [206, 22] width 316 height 17
drag, startPoint x: 228, startPoint y: 25, endPoint x: 0, endPoint y: 31, distance: 228.1
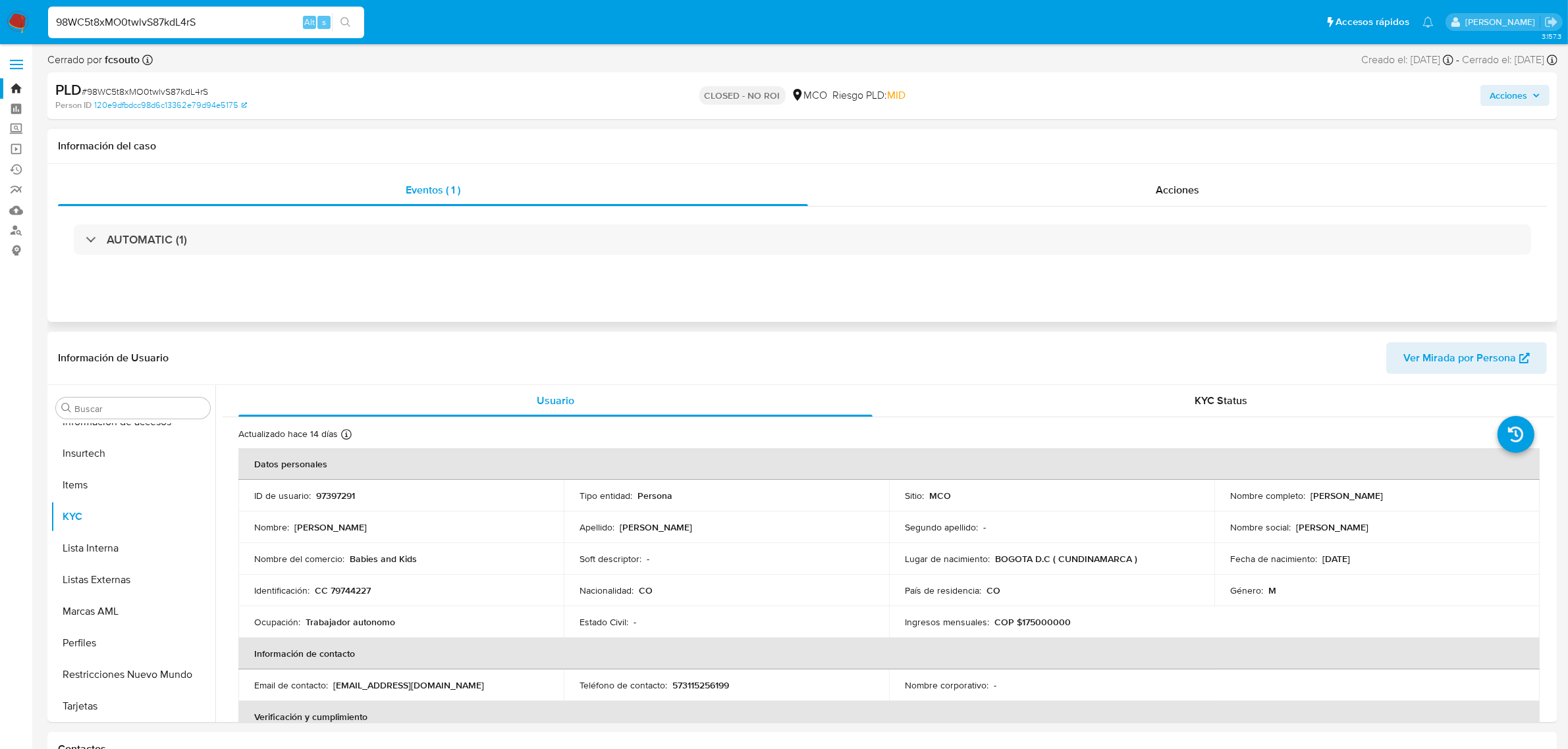
click at [0, 31] on nav "Pausado Ver notificaciones 98WC5t8xMO0twlvS87kdL4rS Alt s Accesos rápidos Presi…" at bounding box center [784, 22] width 1568 height 44
paste input "ypWecsMp4nwFMNGf4ilfsCGt"
click at [254, 26] on input "ypWecsMp4nwFMNGf4ilfsCGt" at bounding box center [206, 22] width 316 height 17
type input "ypWecsMp4nwFMNGf4ilfsCGt"
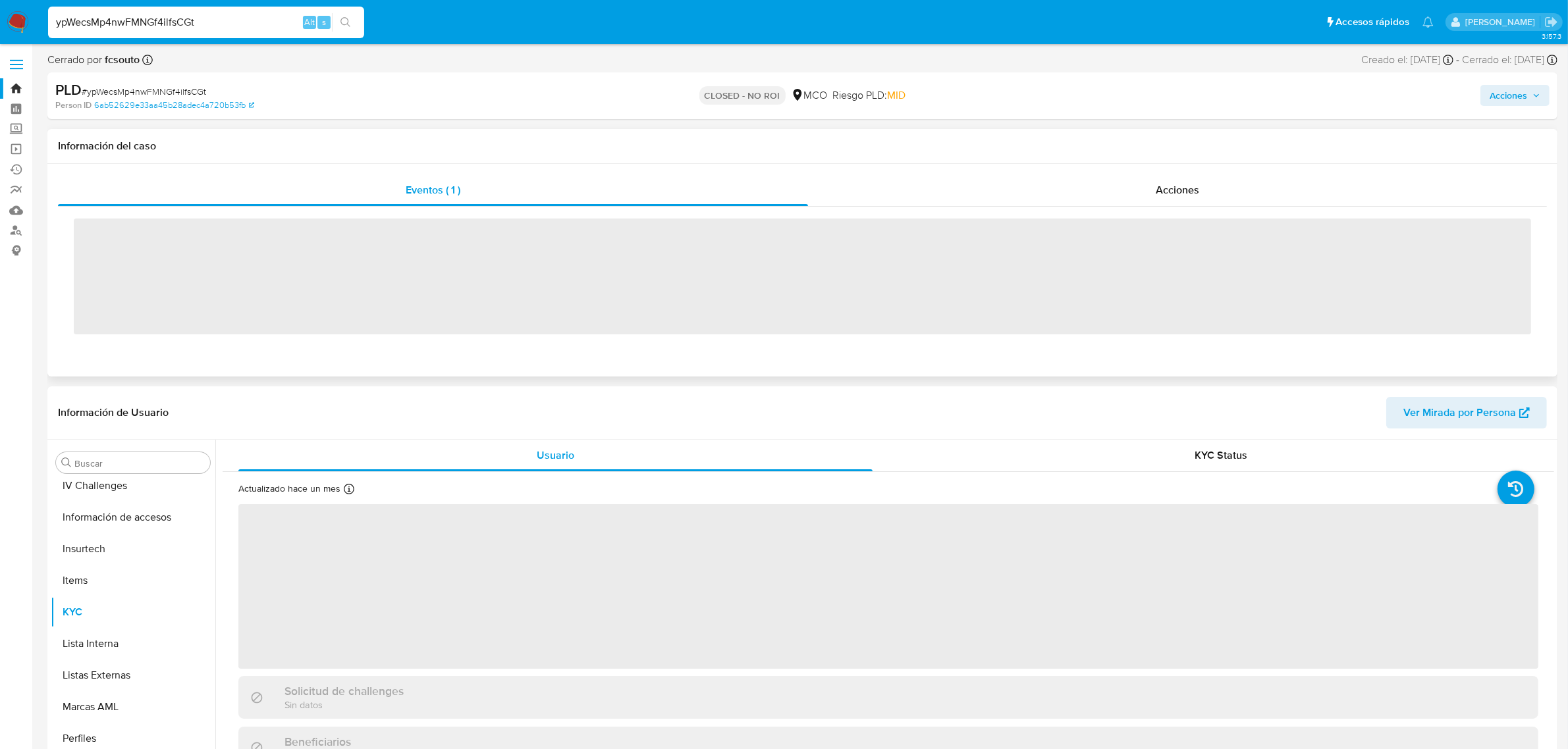
scroll to position [555, 0]
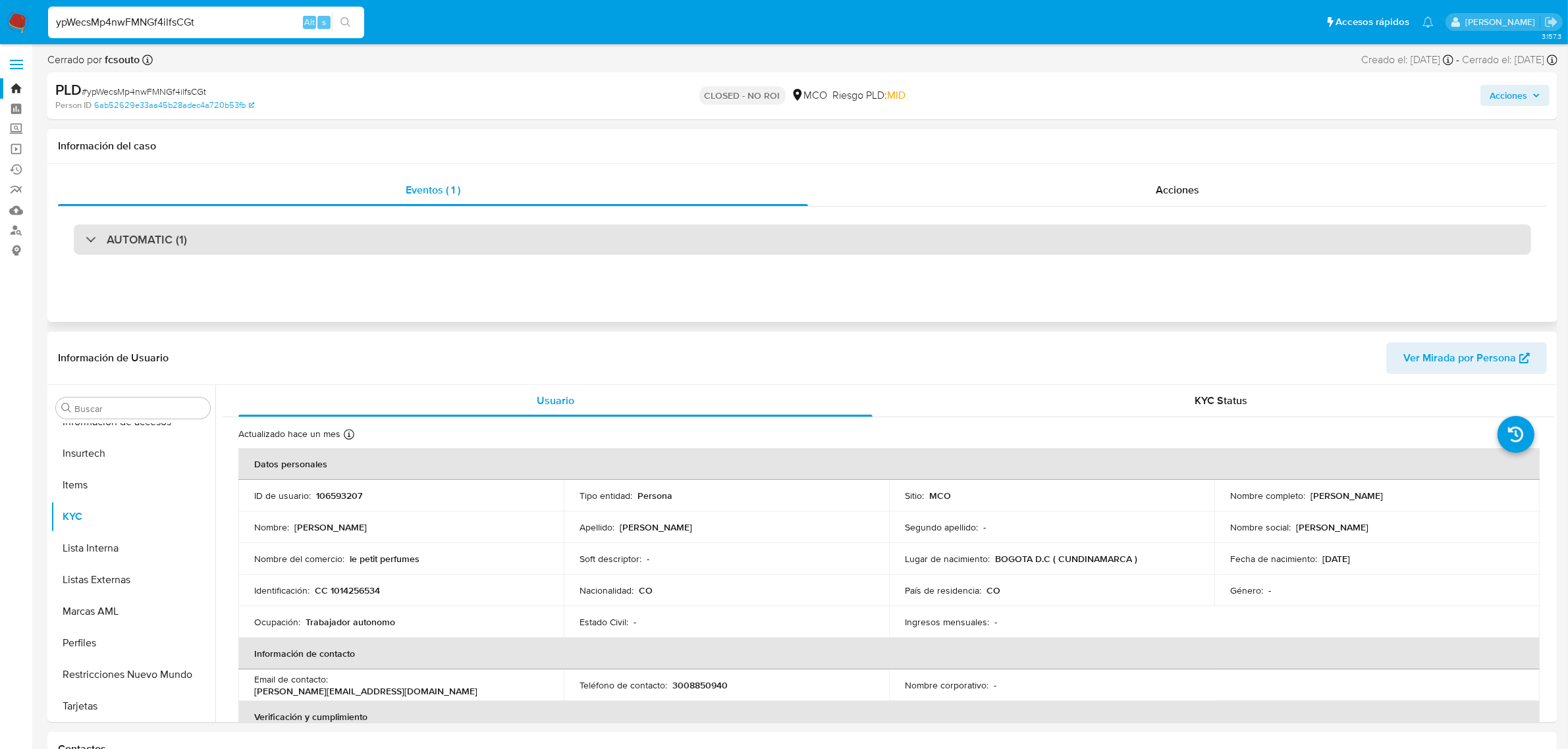
select select "10"
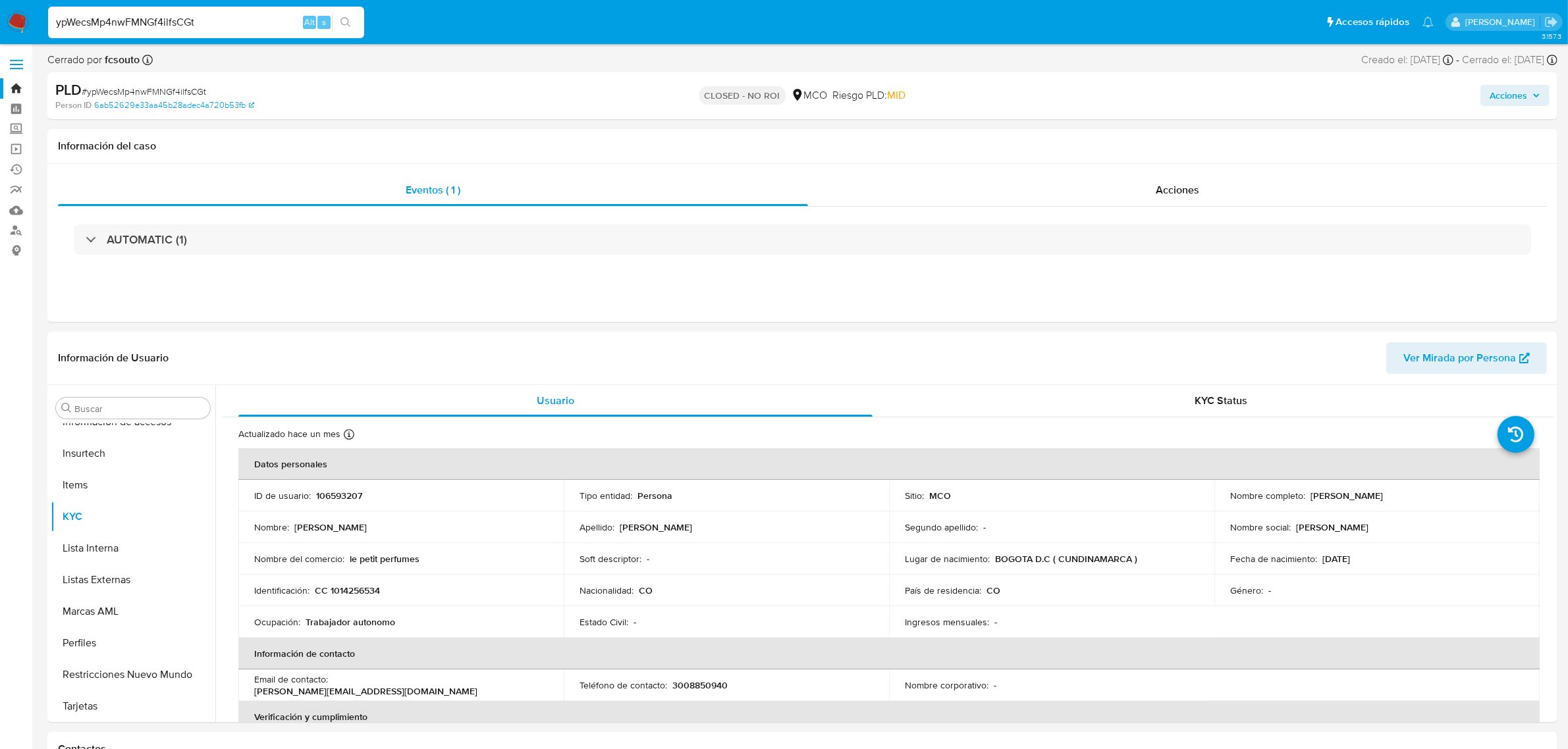
click at [219, 7] on div "ypWecsMp4nwFMNGf4ilfsCGt Alt s" at bounding box center [206, 22] width 316 height 32
click at [236, 21] on input "ypWecsMp4nwFMNGf4ilfsCGt" at bounding box center [206, 22] width 316 height 17
drag, startPoint x: 254, startPoint y: 22, endPoint x: 0, endPoint y: 14, distance: 254.1
click at [0, 14] on nav "Pausado Ver notificaciones ypWecsMp4nwFMNGf4ilfsCGt Alt s Accesos rápidos Presi…" at bounding box center [784, 22] width 1568 height 44
paste input "N2GIOdTOA3YTqWvMgK82kOES"
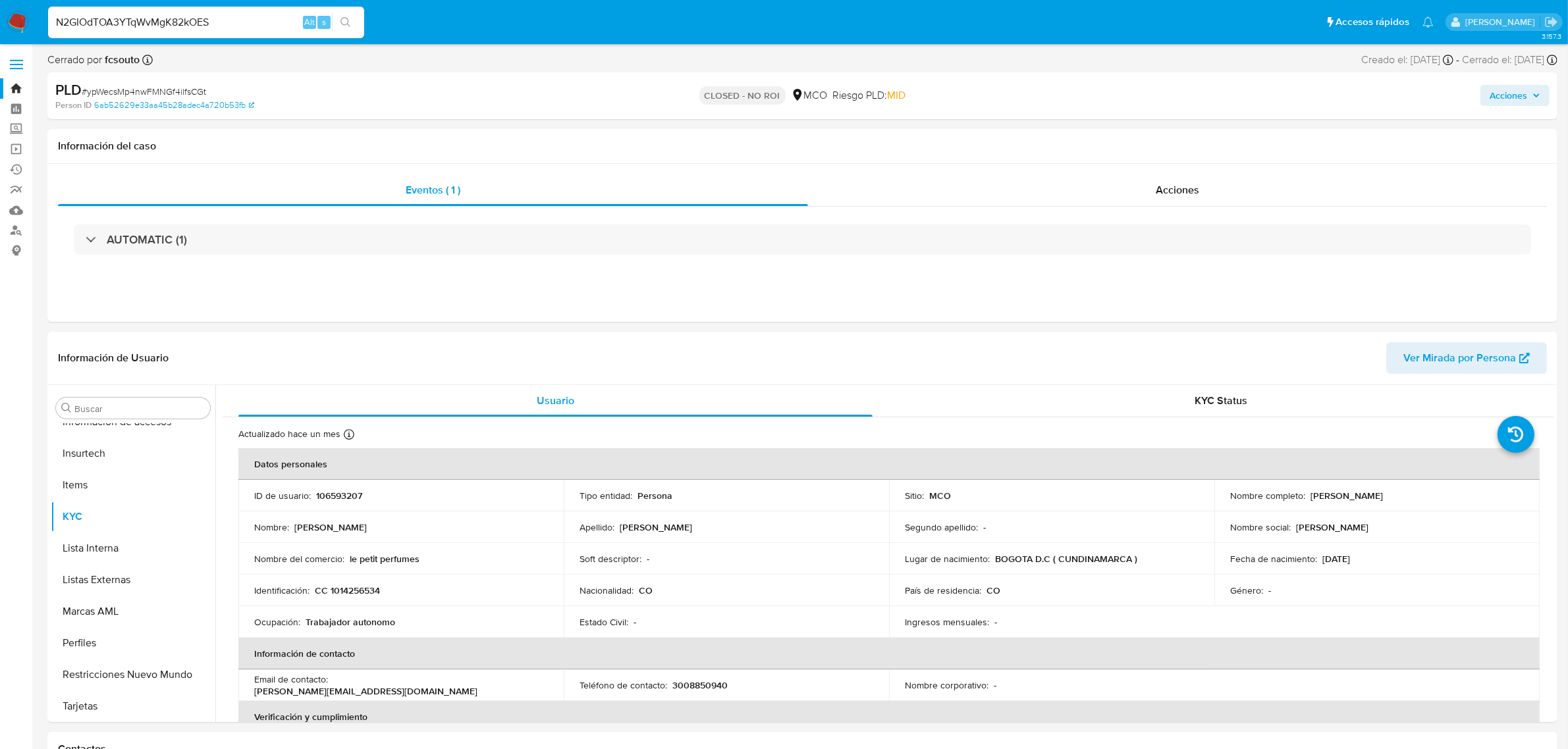
type input "N2GIOdTOA3YTqWvMgK82kOES"
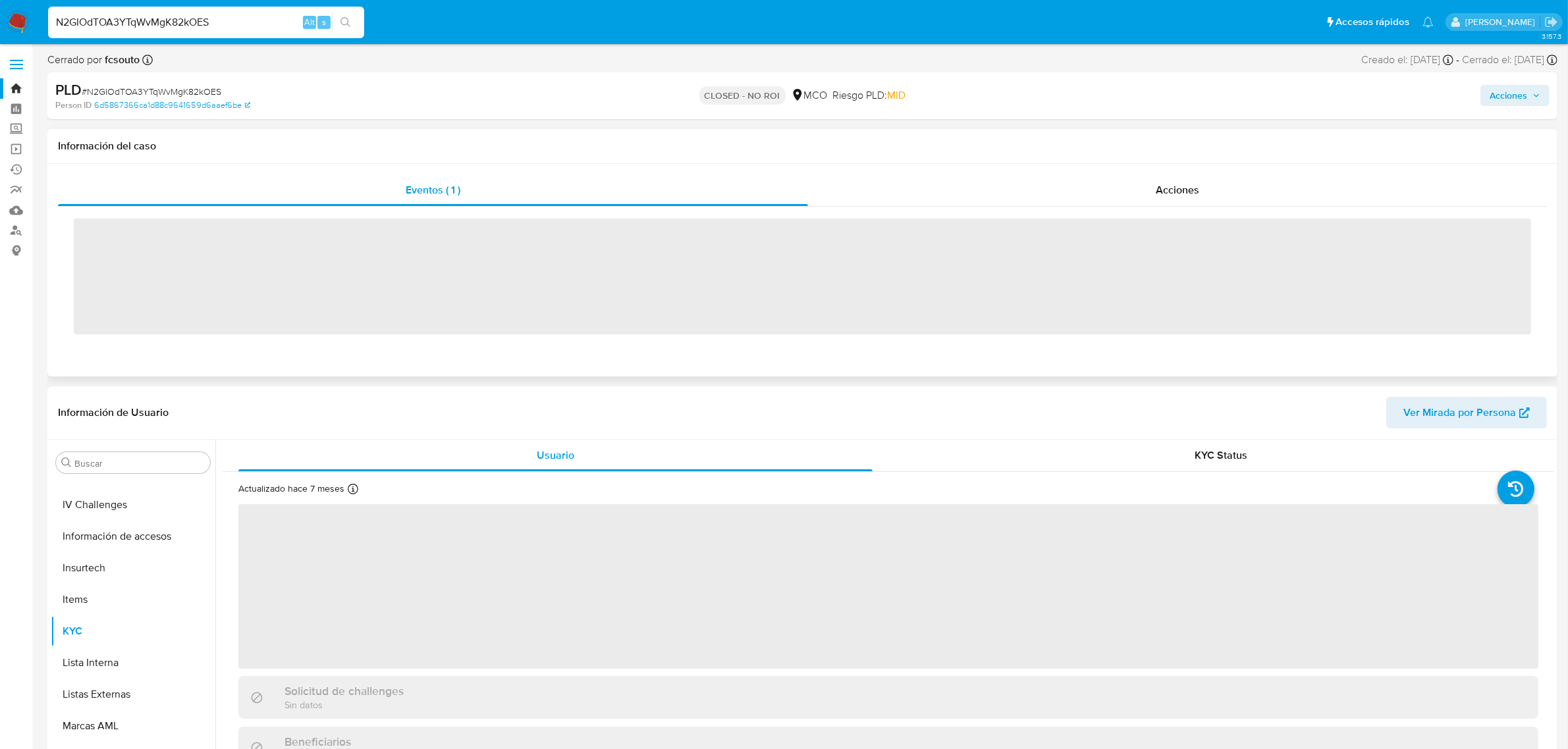
scroll to position [555, 0]
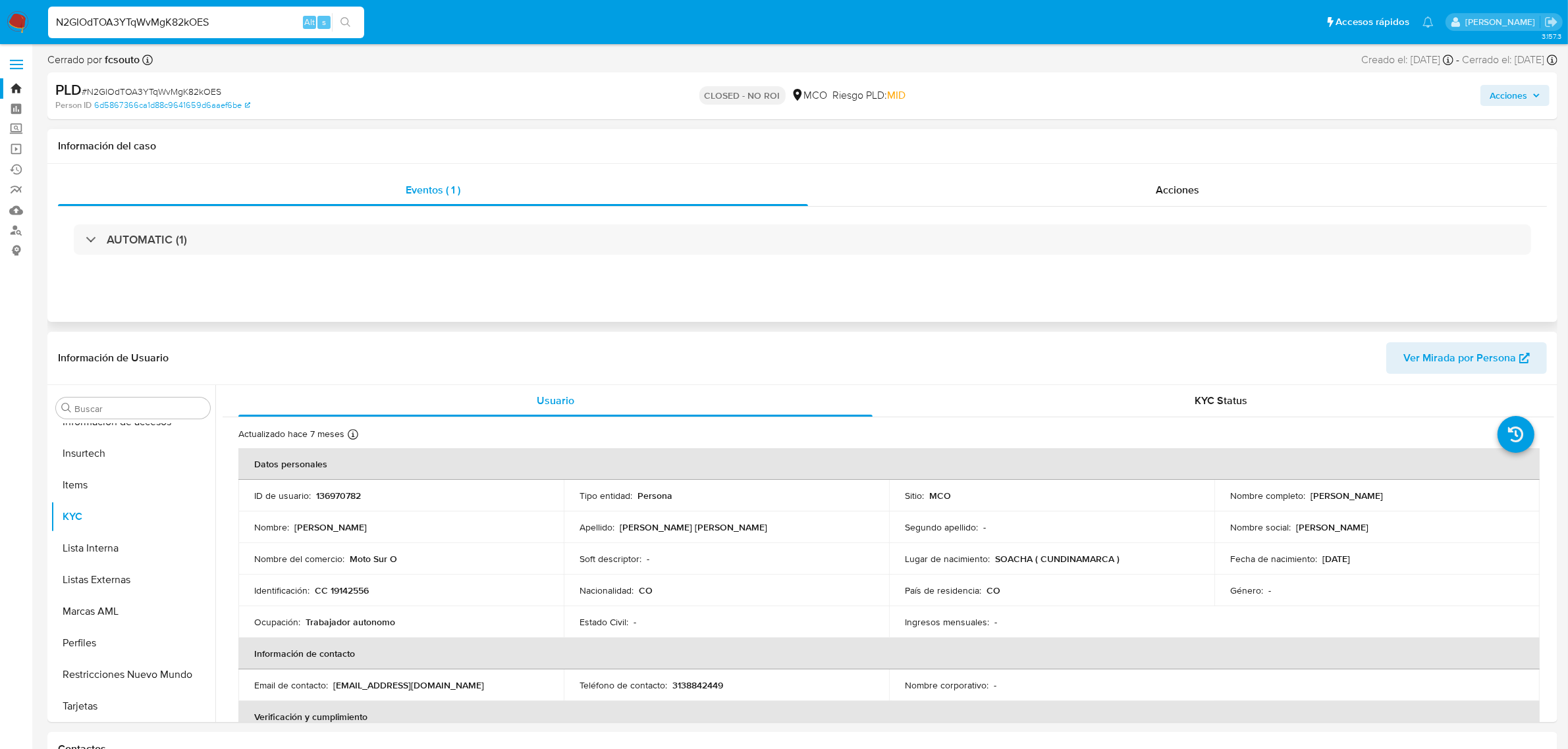
select select "10"
click at [220, 23] on input "N2GIOdTOA3YTqWvMgK82kOES" at bounding box center [206, 22] width 316 height 17
paste input "LQpHoBNU2oRz51gVQRS1UdDI"
type input "LQpHoBNU2oRz51gVQRS1UdDI"
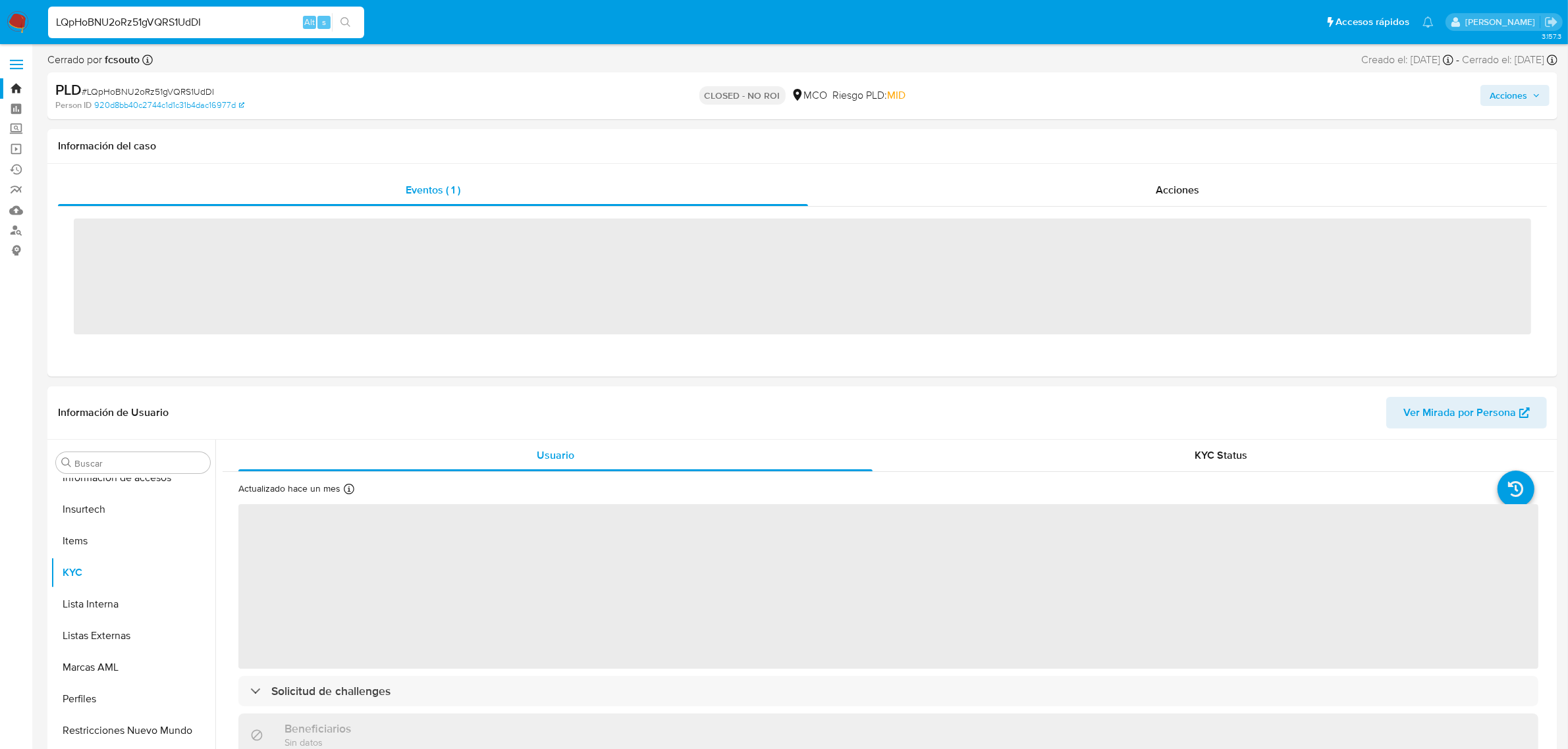
scroll to position [555, 0]
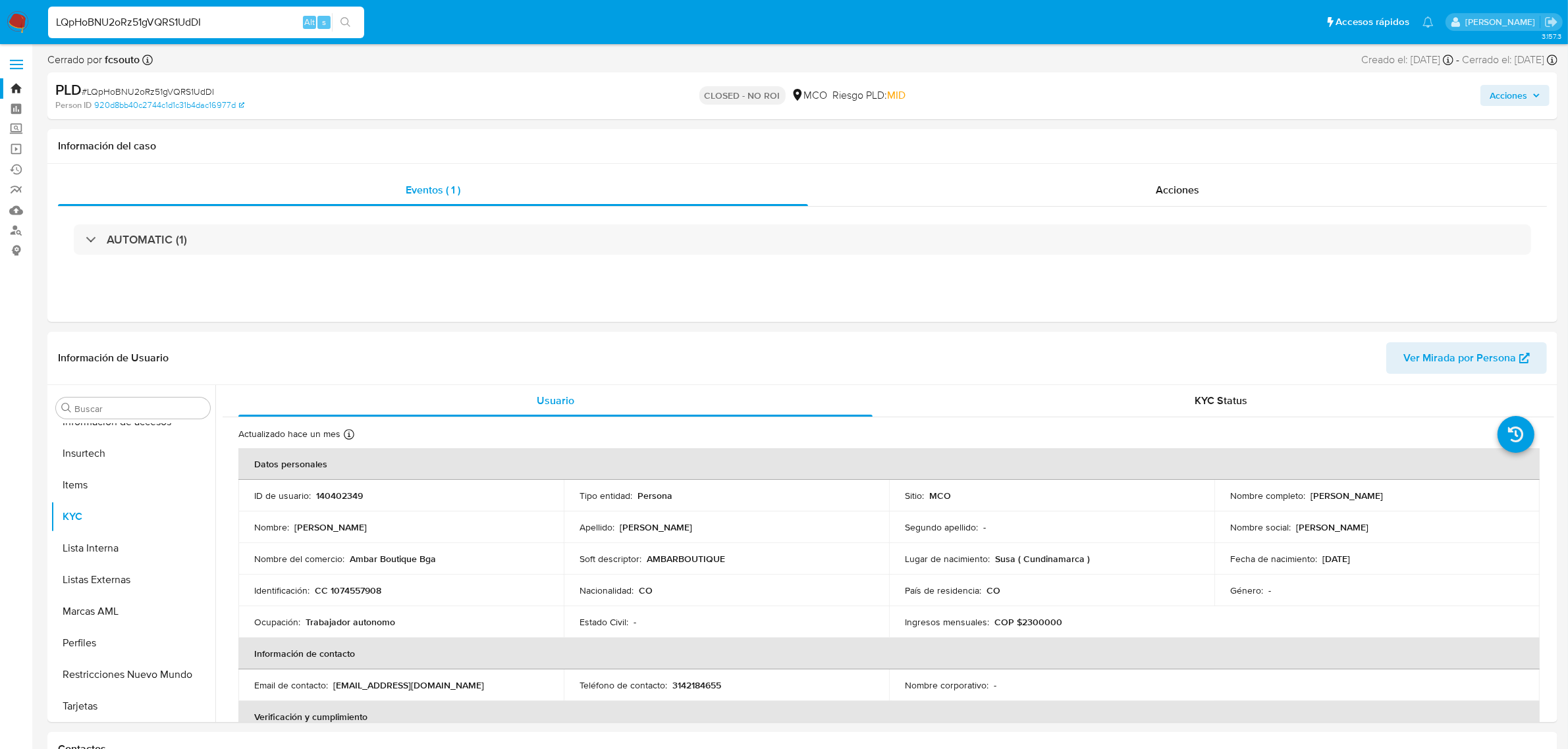
select select "10"
click at [264, 28] on input "LQpHoBNU2oRz51gVQRS1UdDI" at bounding box center [206, 22] width 316 height 17
paste input "3hKBOCsW6HY8RV0yR1RCZjl9"
type input "3hKBOCsW6HY8RV0yR1RCZjl9"
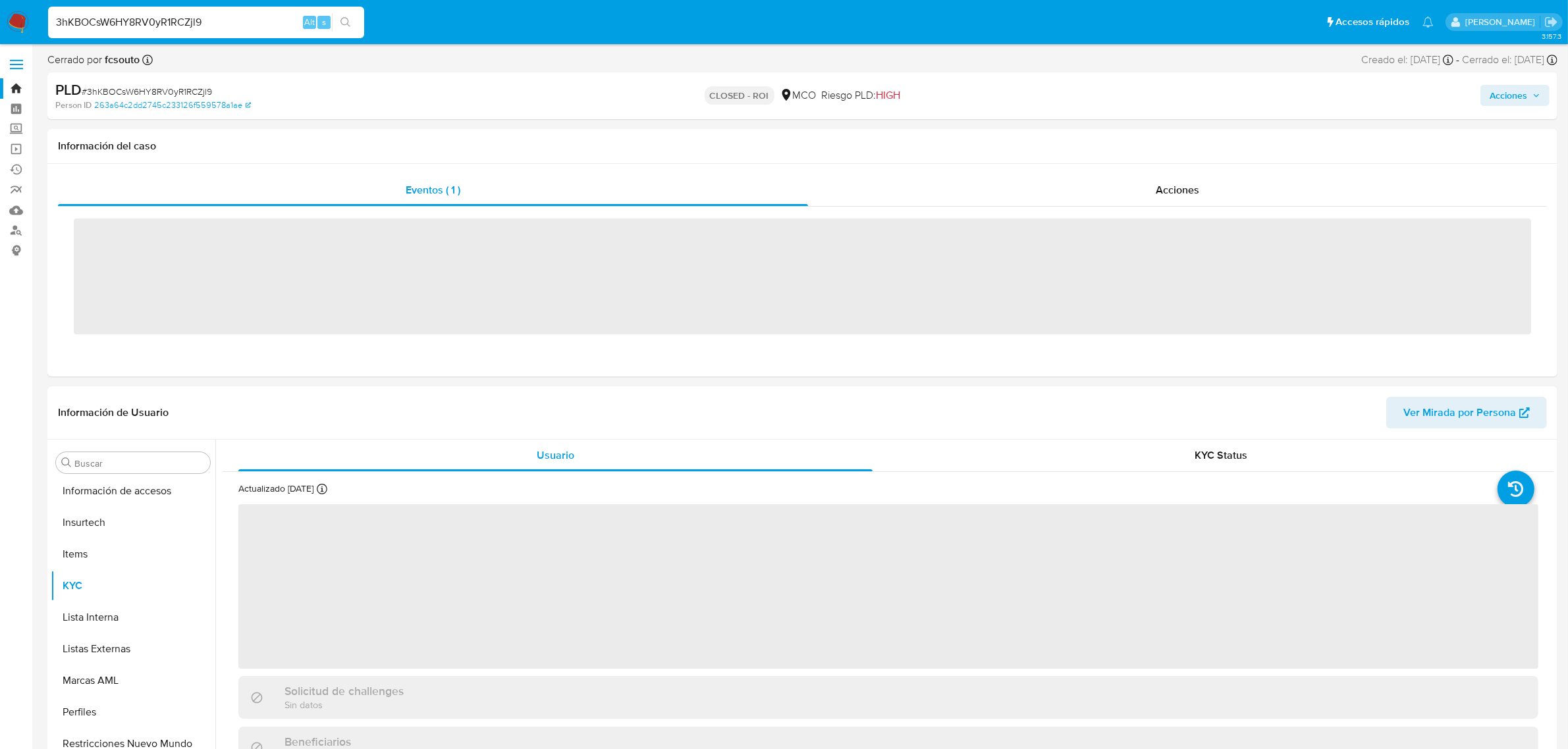
scroll to position [555, 0]
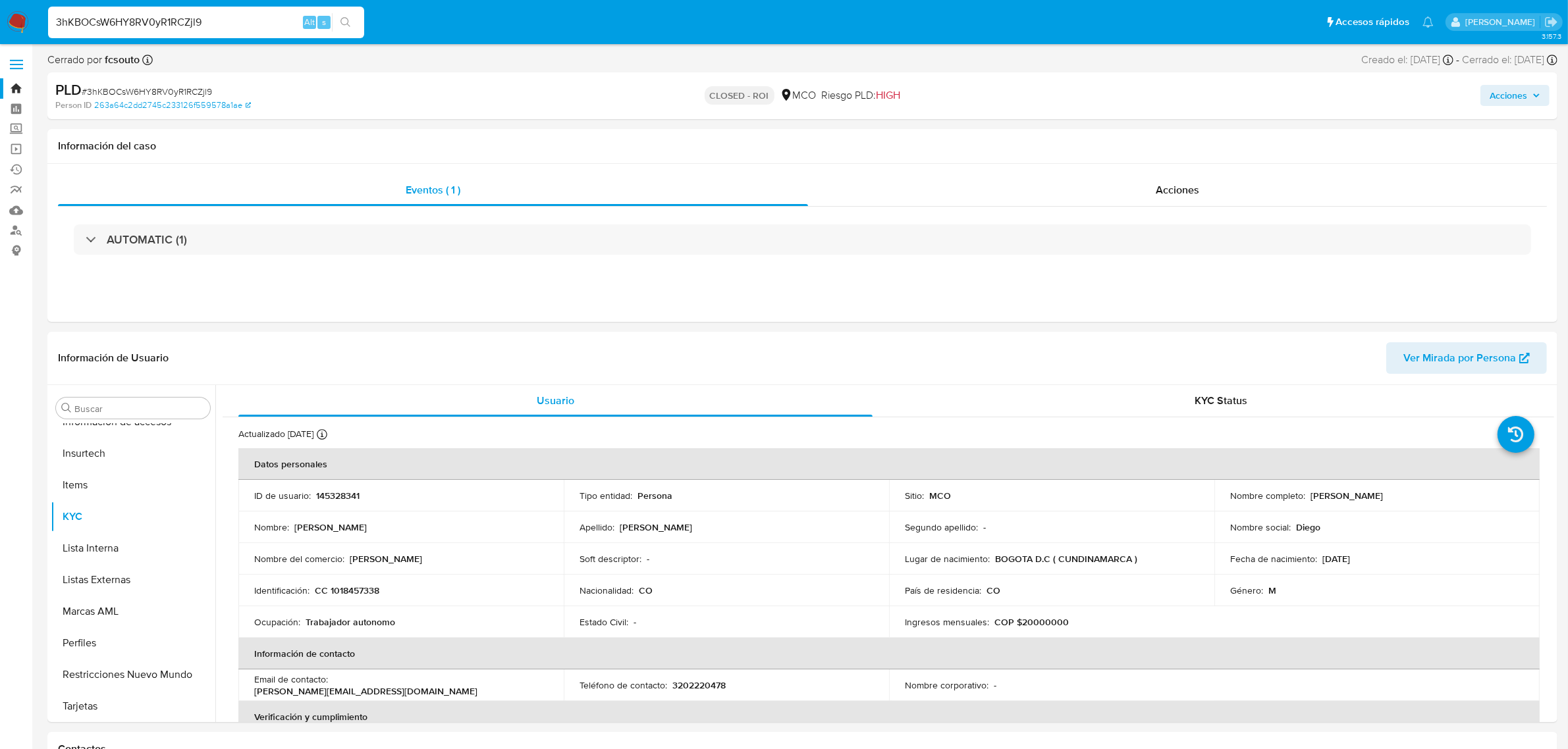
select select "10"
click at [235, 20] on input "3hKBOCsW6HY8RV0yR1RCZjl9" at bounding box center [206, 22] width 316 height 17
paste input "SHJFaVSJrShvaNkSZB2tC8Cd"
type input "SHJFaVSJrShvaNkSZB2tC8Cd"
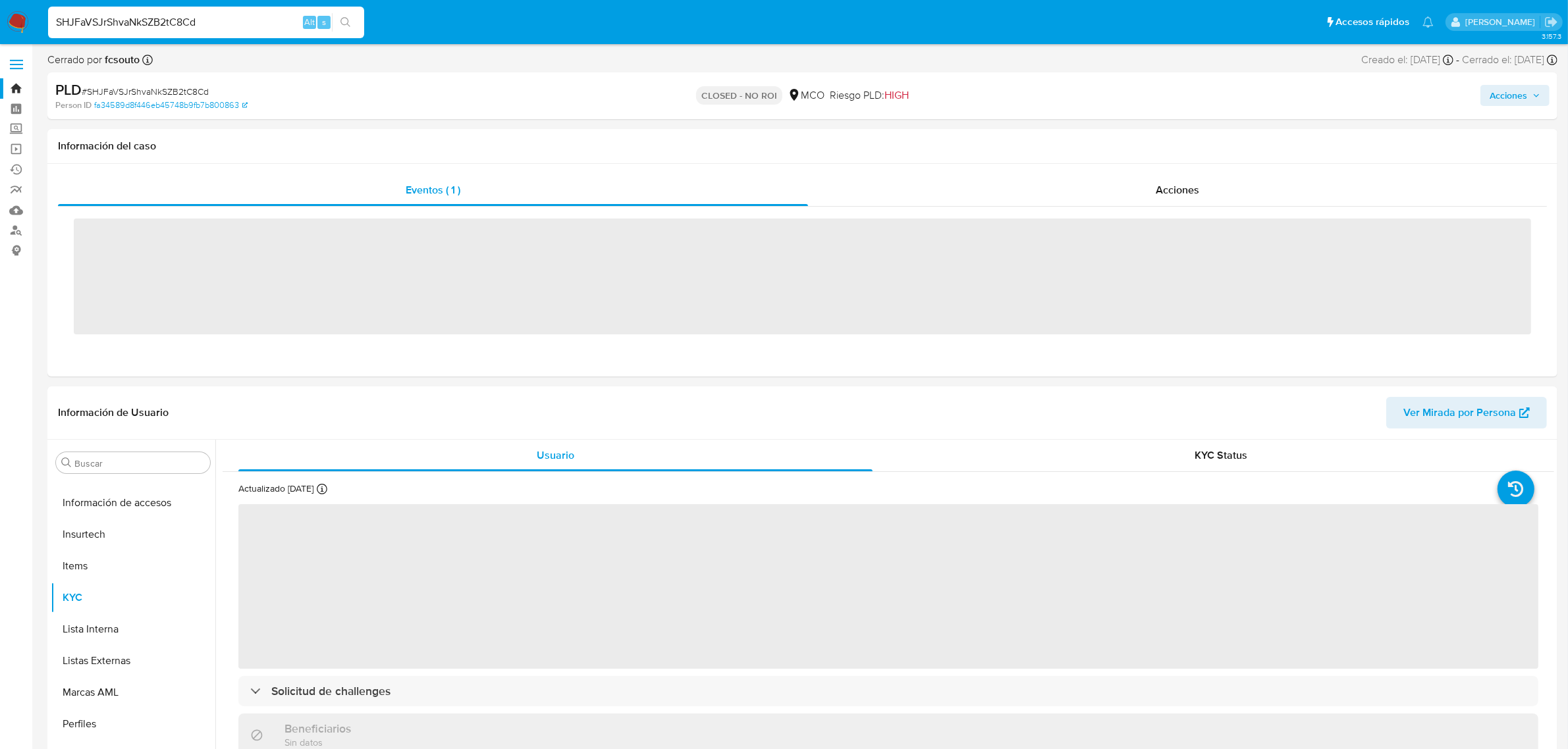
scroll to position [555, 0]
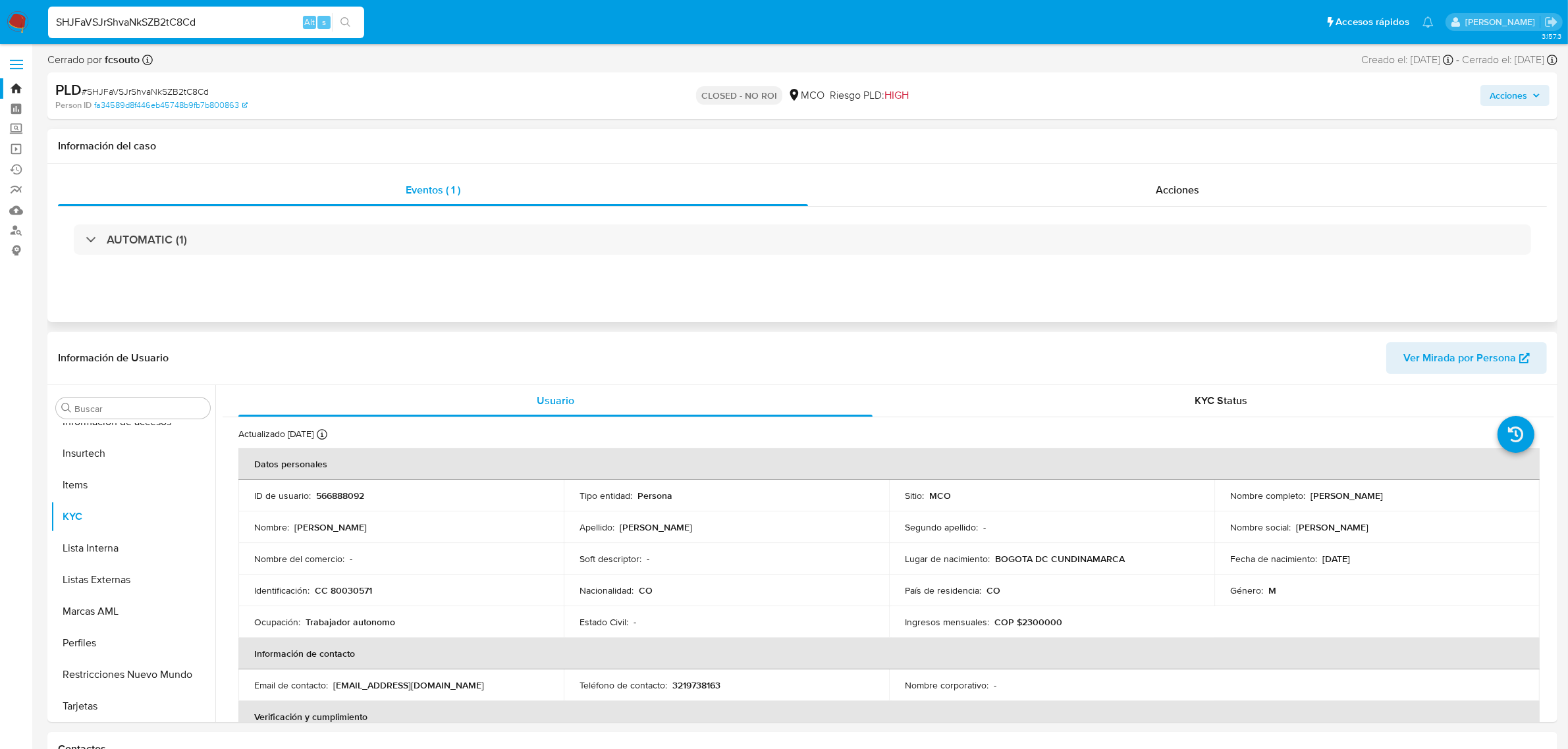
select select "10"
click at [235, 24] on input "SHJFaVSJrShvaNkSZB2tC8Cd" at bounding box center [206, 22] width 316 height 17
click at [228, 23] on input "SHJFaVSJrShvaNkSZB2tC8Cd" at bounding box center [206, 22] width 316 height 17
drag, startPoint x: 254, startPoint y: 20, endPoint x: 0, endPoint y: 7, distance: 254.3
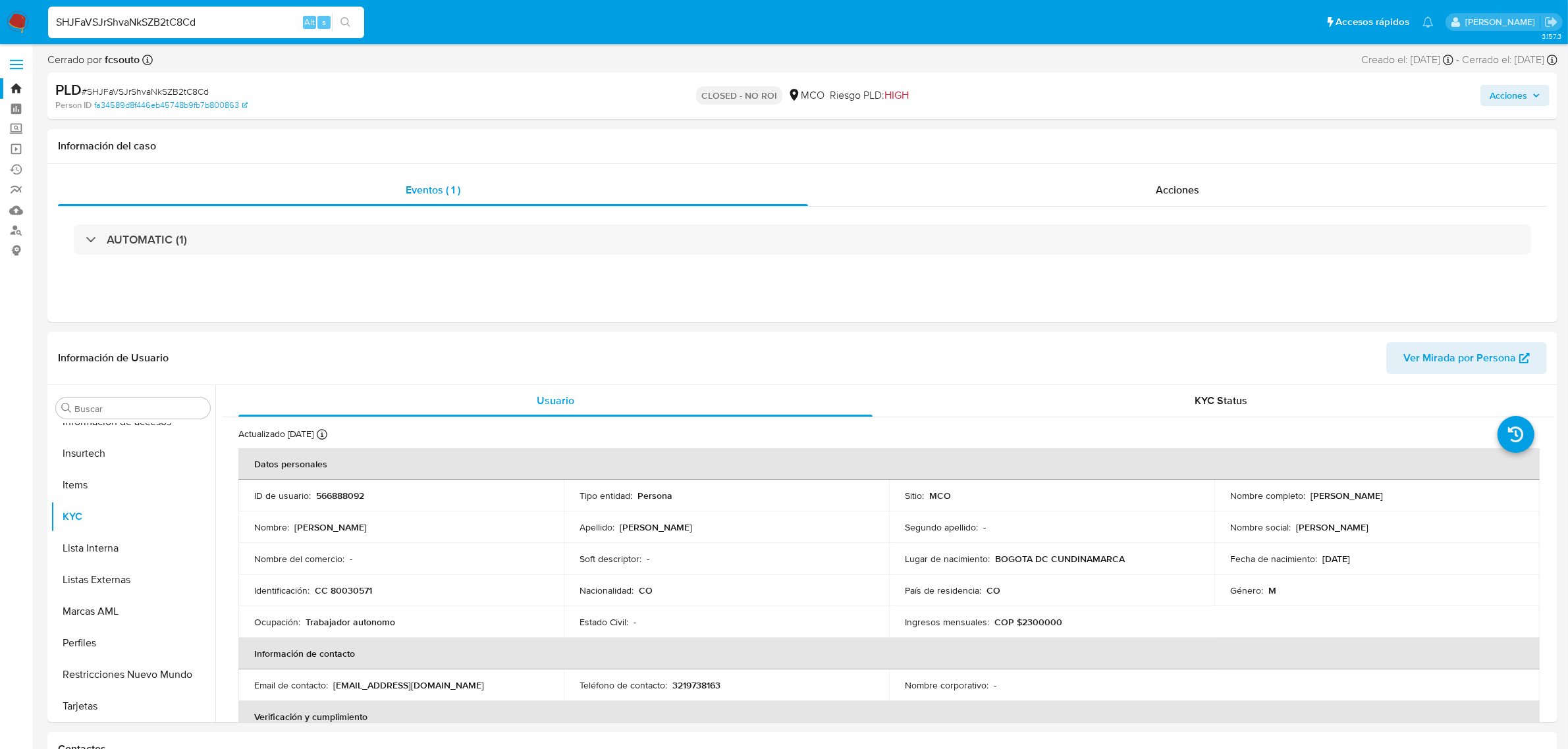
click at [0, 7] on nav "Pausado Ver notificaciones SHJFaVSJrShvaNkSZB2tC8Cd Alt s Accesos rápidos Presi…" at bounding box center [784, 22] width 1568 height 44
paste input "6UmMfO5qDhN9AEQVf1G5InqQ"
type input "6UmMfO5qDhN9AEQVf1G5InqQ"
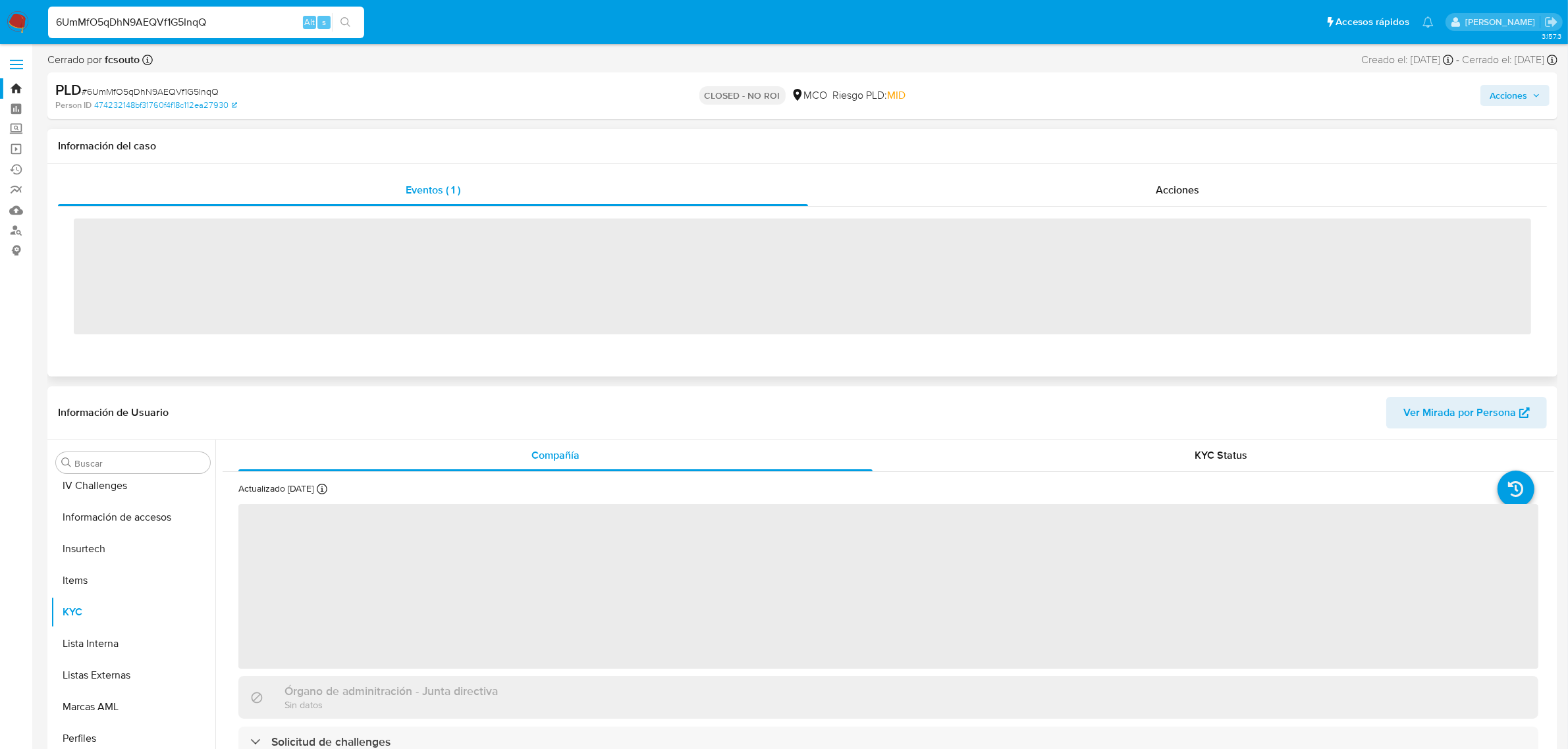
scroll to position [555, 0]
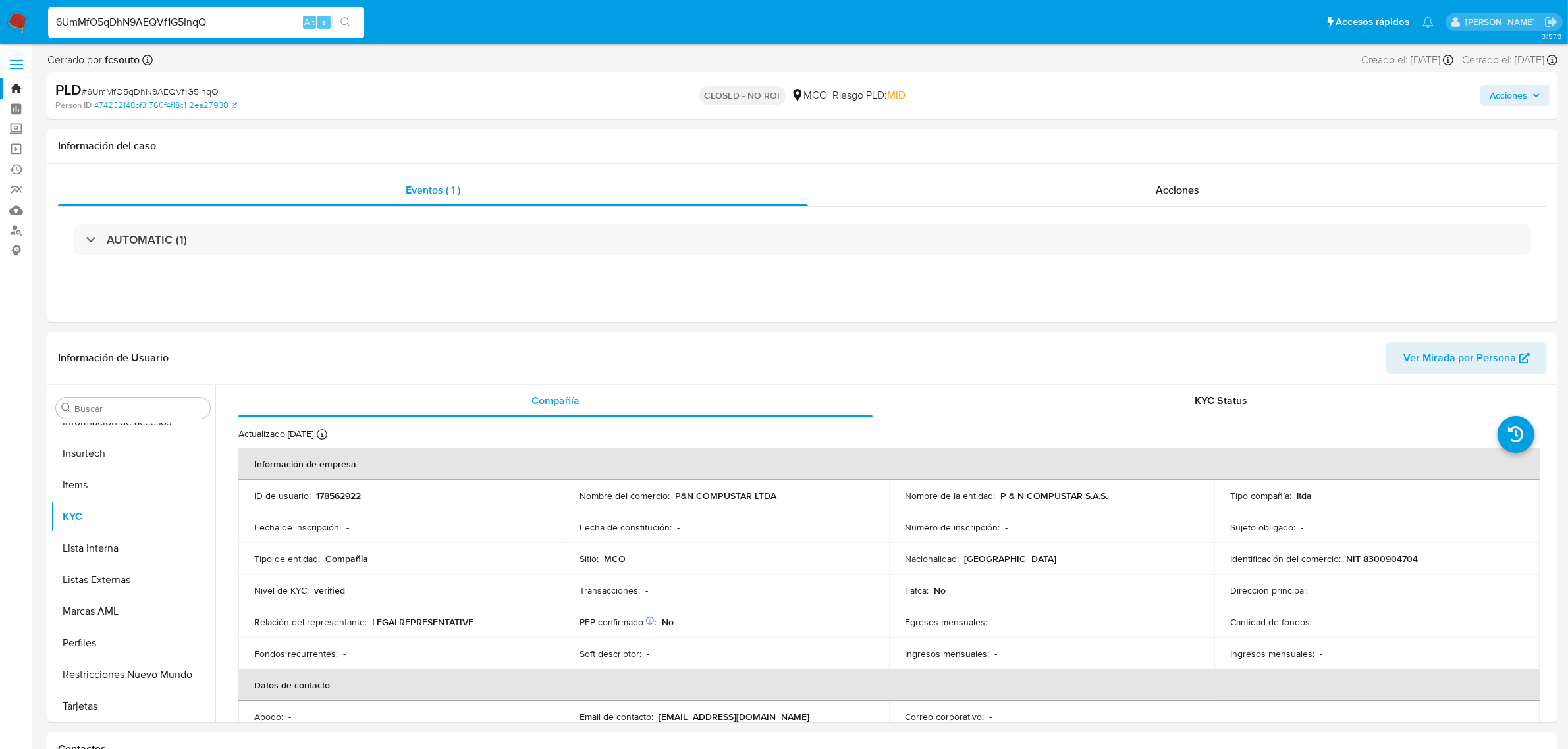
select select "10"
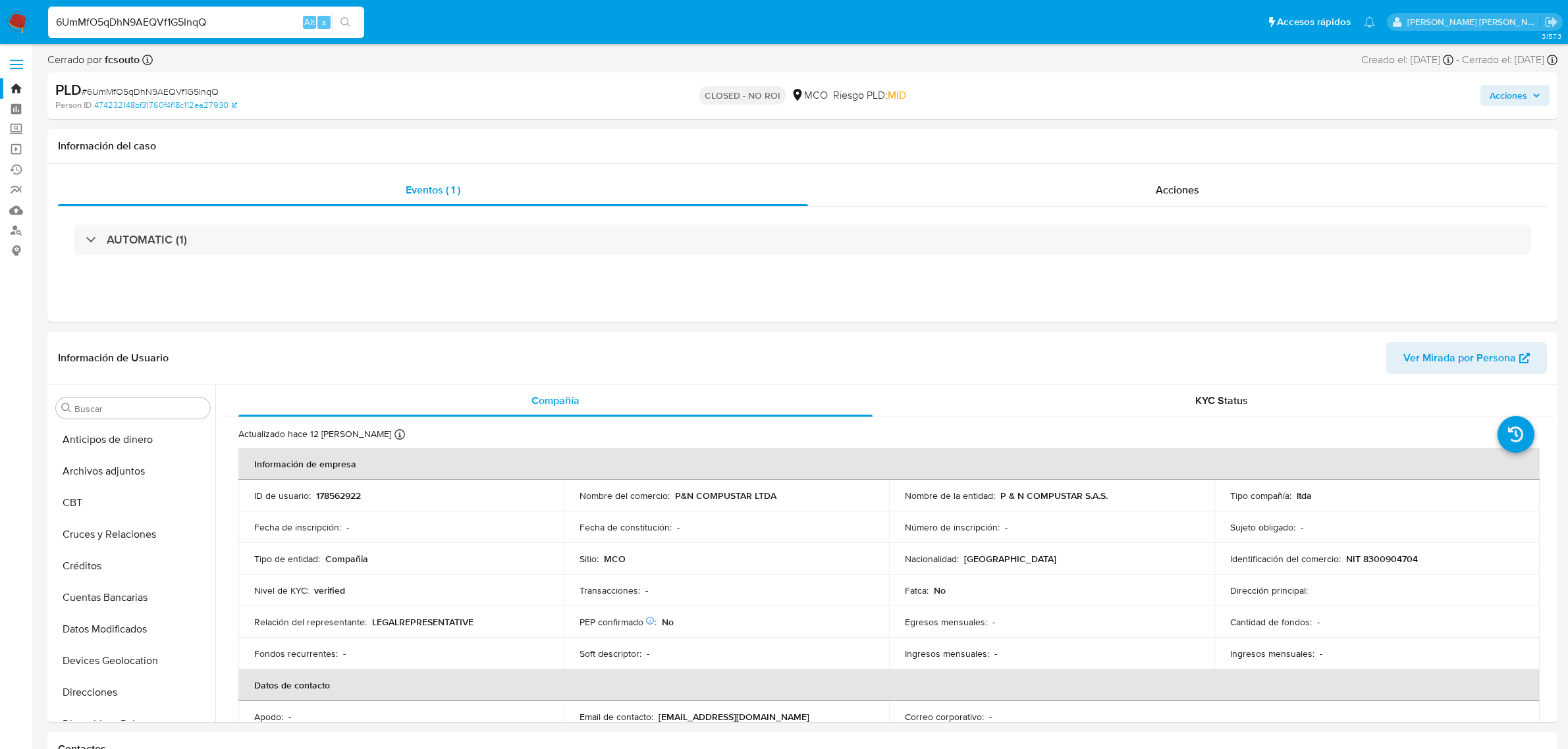
select select "10"
click at [230, 23] on input "6UmMfO5qDhN9AEQVf1G5InqQ" at bounding box center [206, 22] width 316 height 17
paste input "zfMrnwWt6wQVRZT9h09B6W5j"
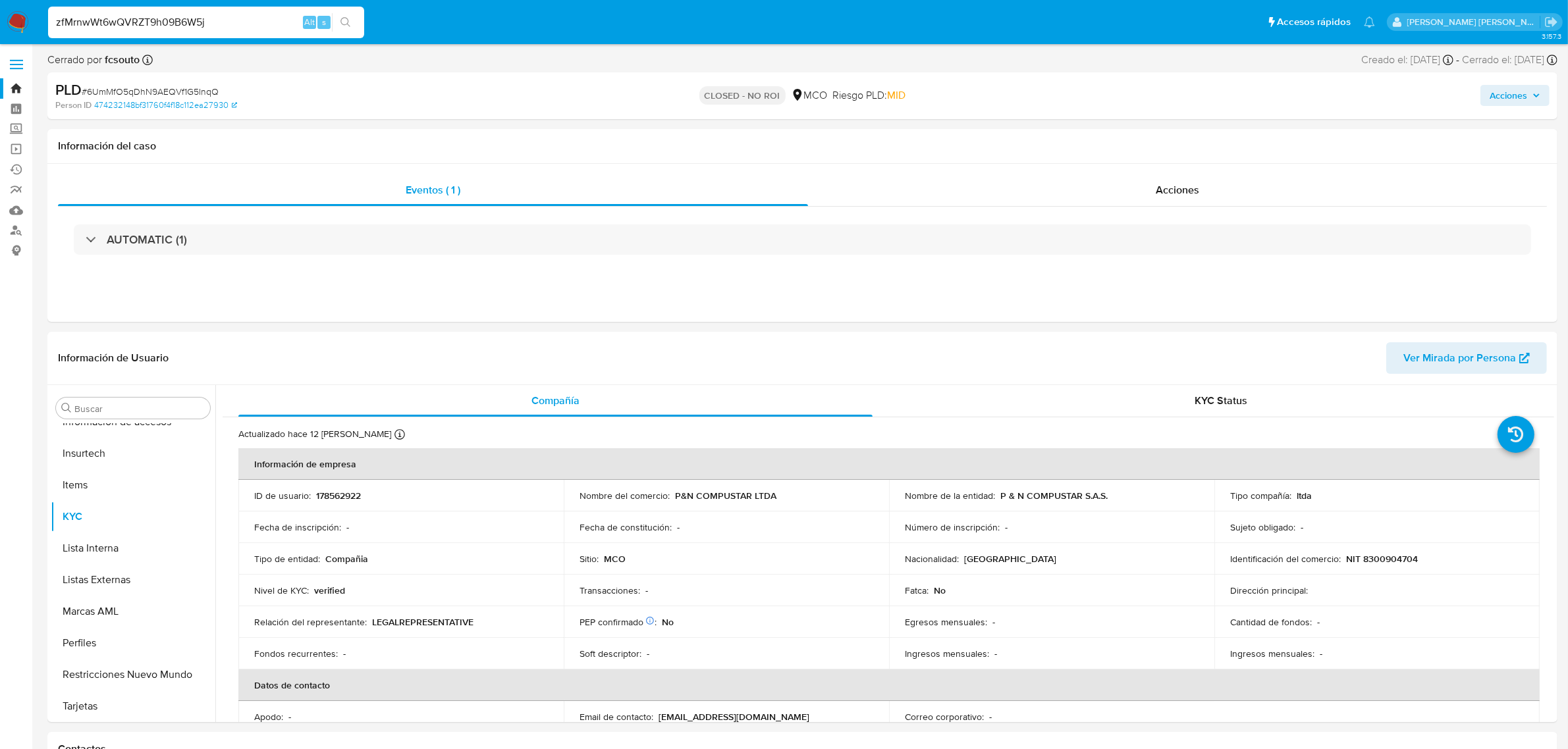
type input "zfMrnwWt6wQVRZT9h09B6W5j"
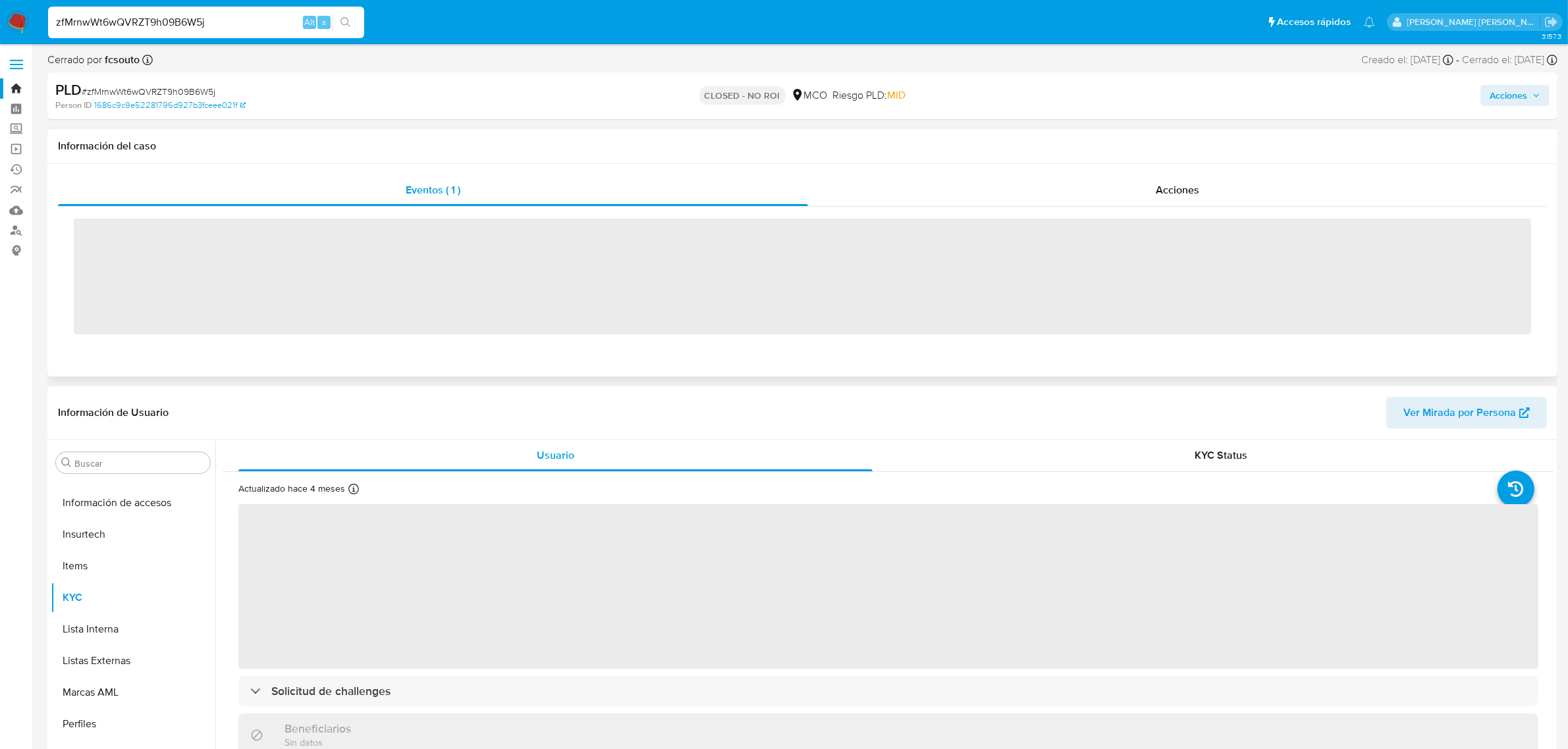
scroll to position [555, 0]
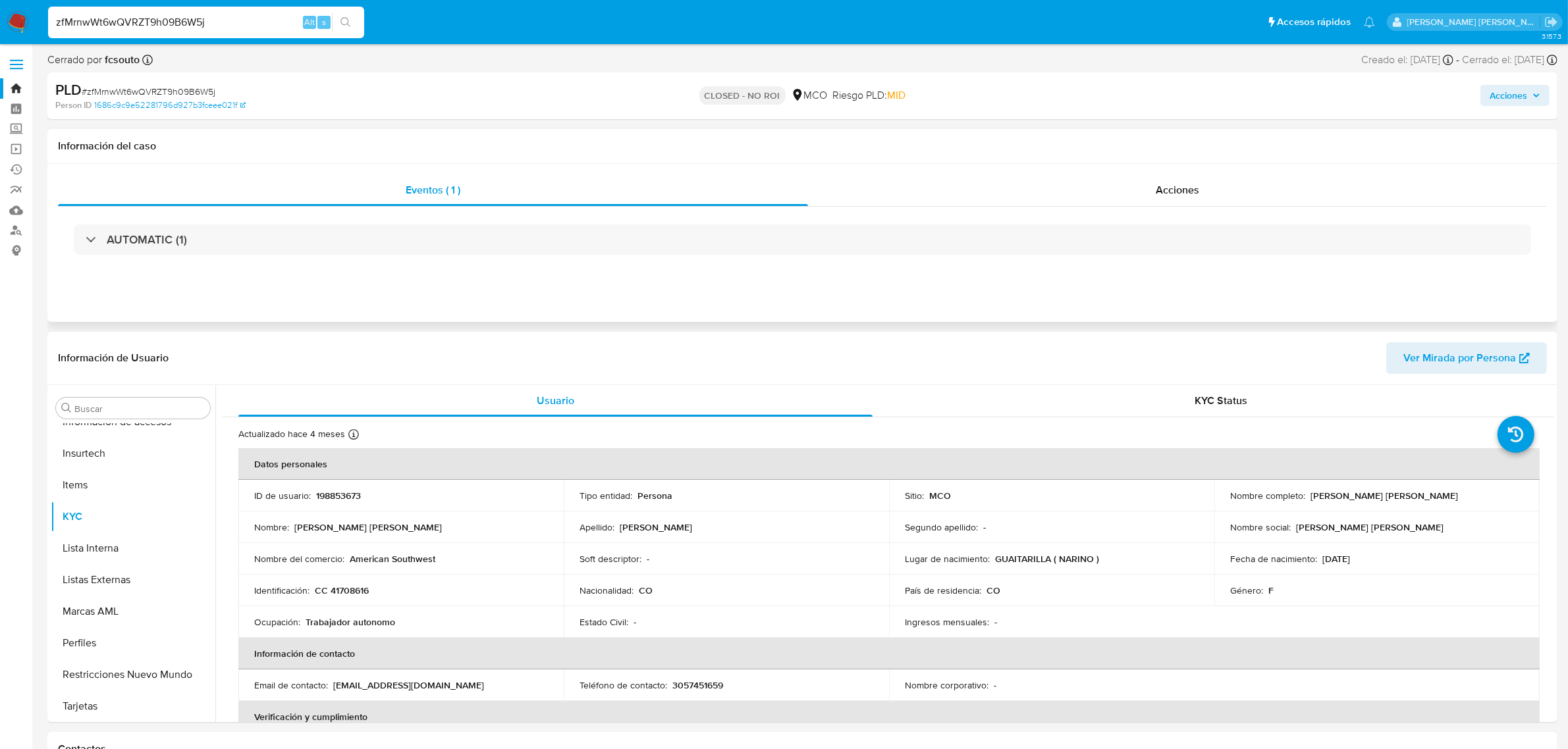
select select "10"
